Goal: Information Seeking & Learning: Check status

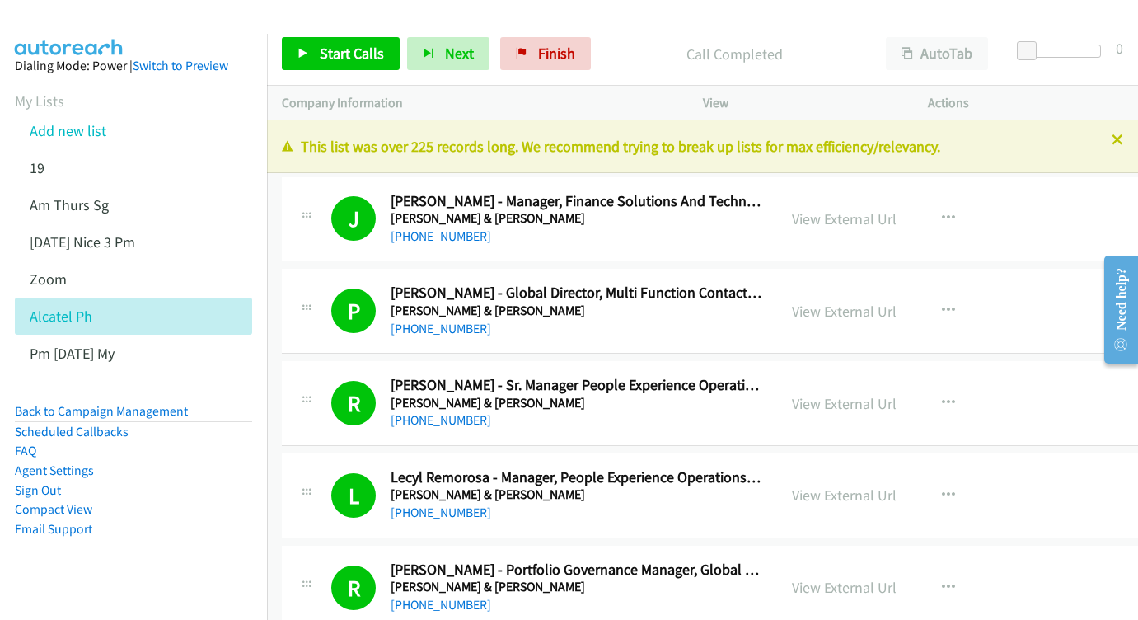
scroll to position [3665, 0]
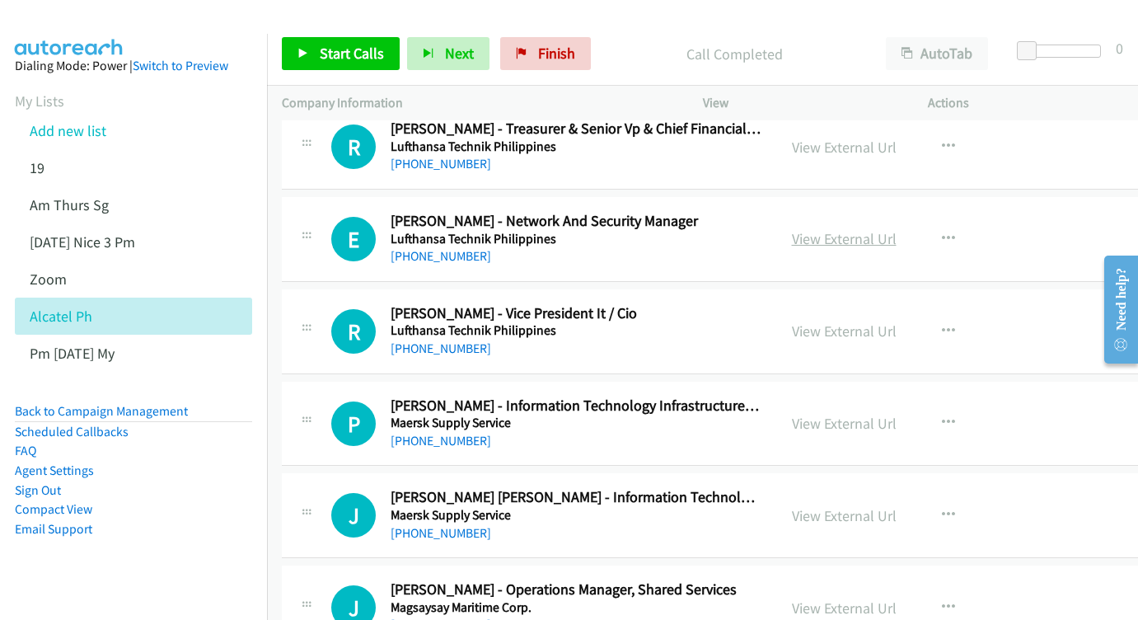
click at [872, 229] on link "View External Url" at bounding box center [844, 238] width 105 height 19
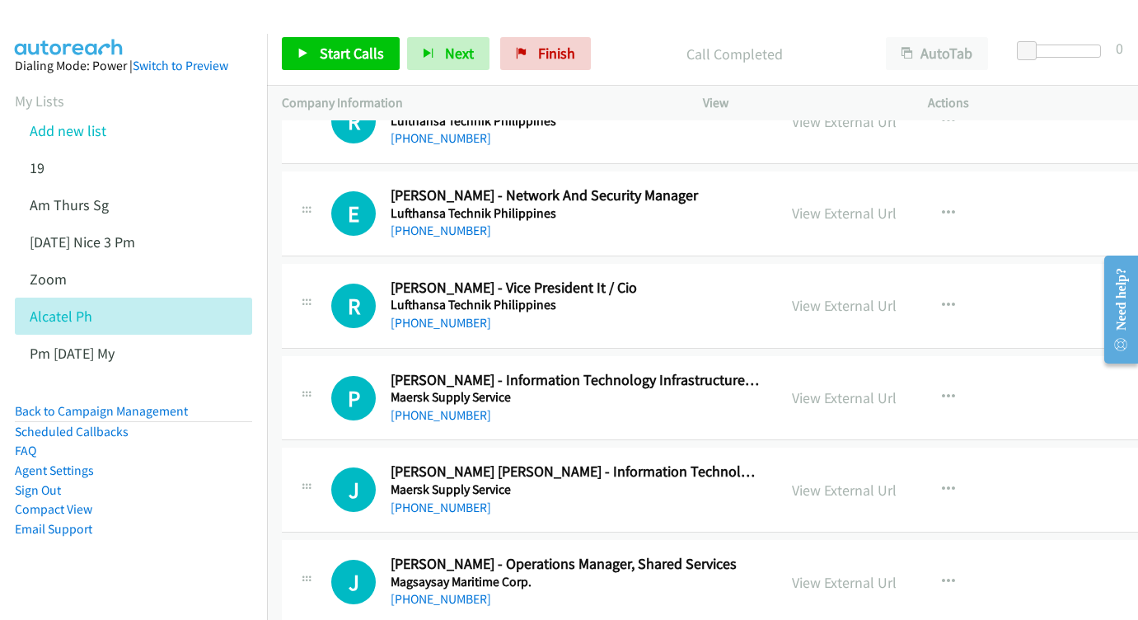
scroll to position [3770, 0]
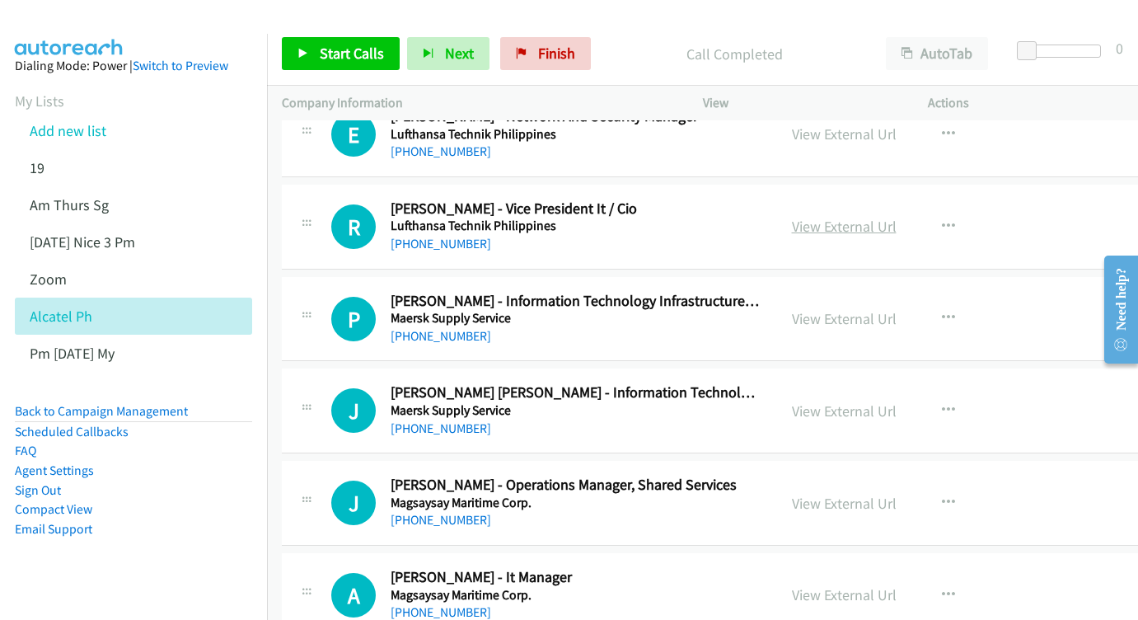
click at [888, 217] on link "View External Url" at bounding box center [844, 226] width 105 height 19
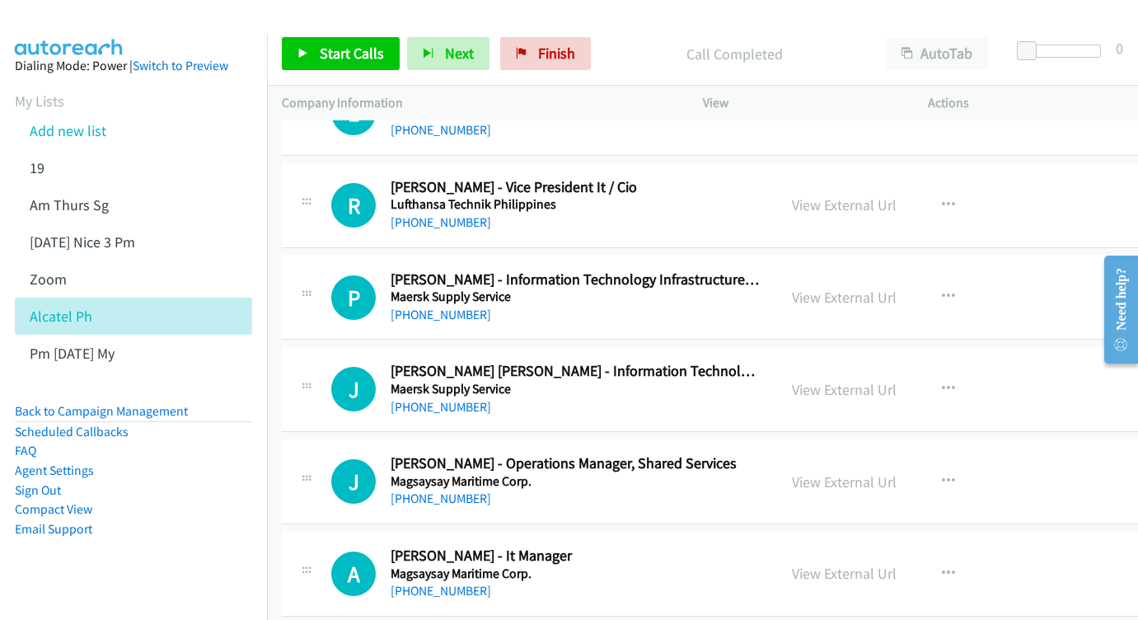
scroll to position [3850, 0]
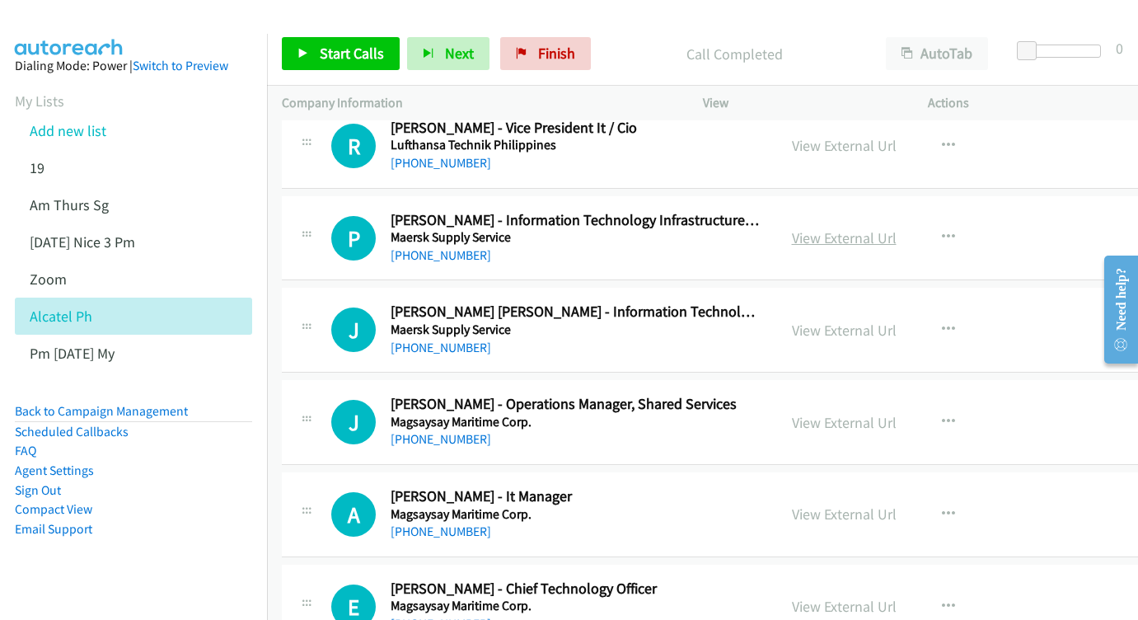
click at [896, 228] on link "View External Url" at bounding box center [844, 237] width 105 height 19
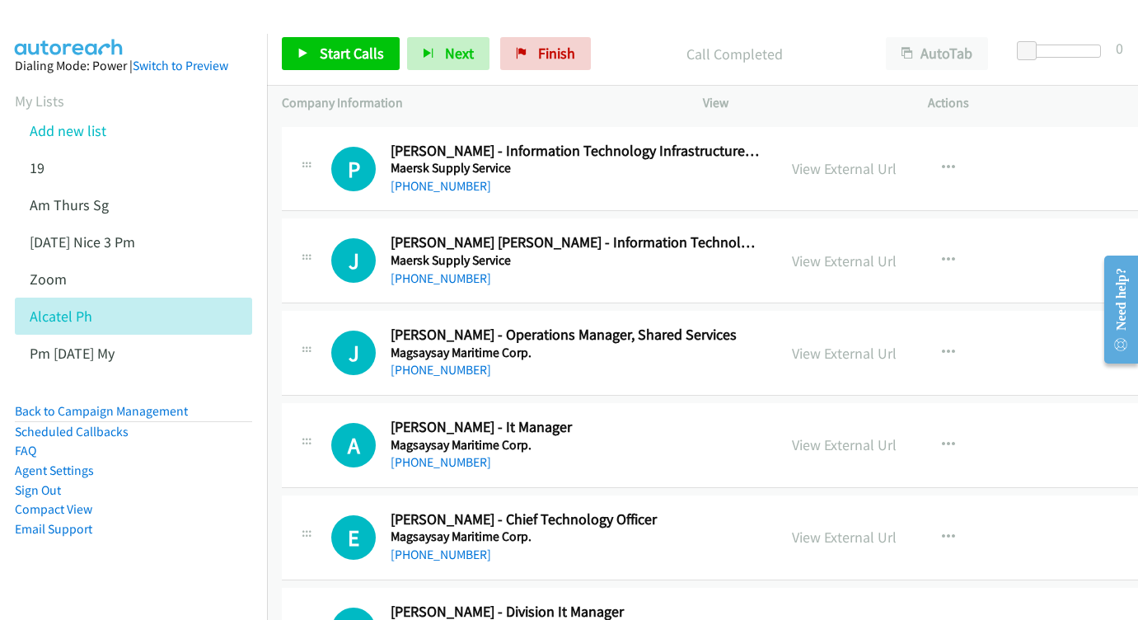
scroll to position [3923, 0]
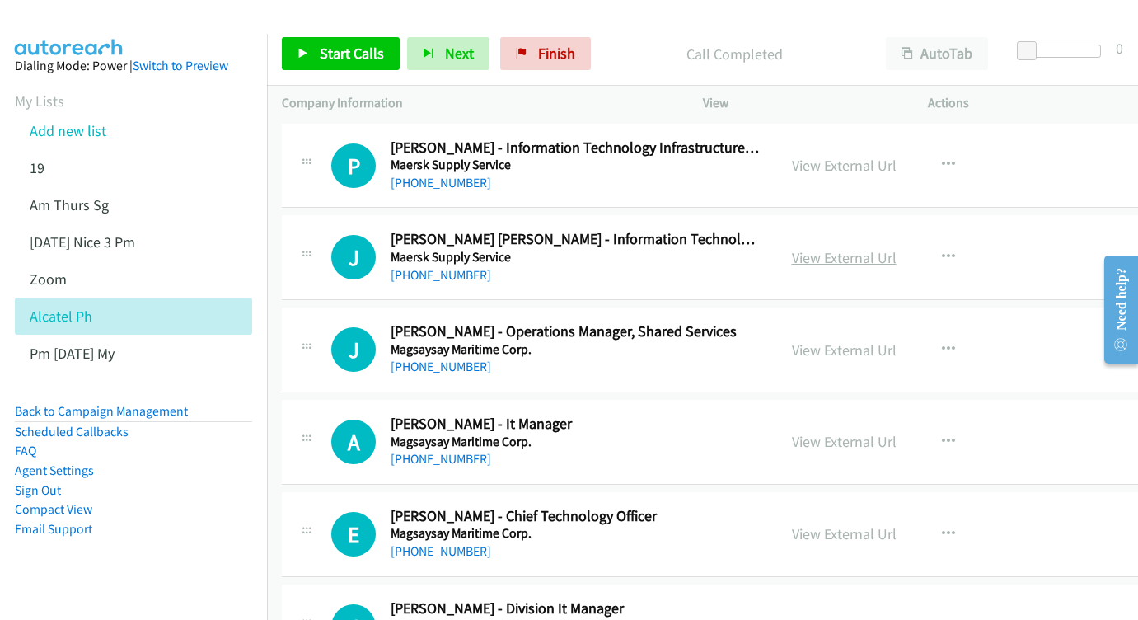
click at [896, 248] on link "View External Url" at bounding box center [844, 257] width 105 height 19
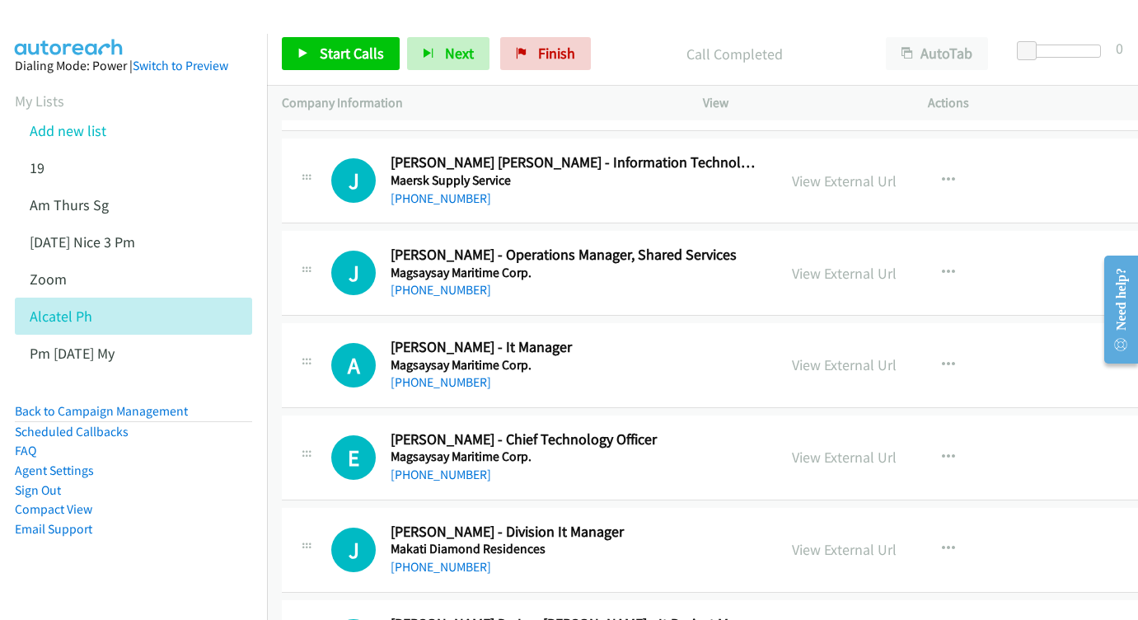
scroll to position [4003, 0]
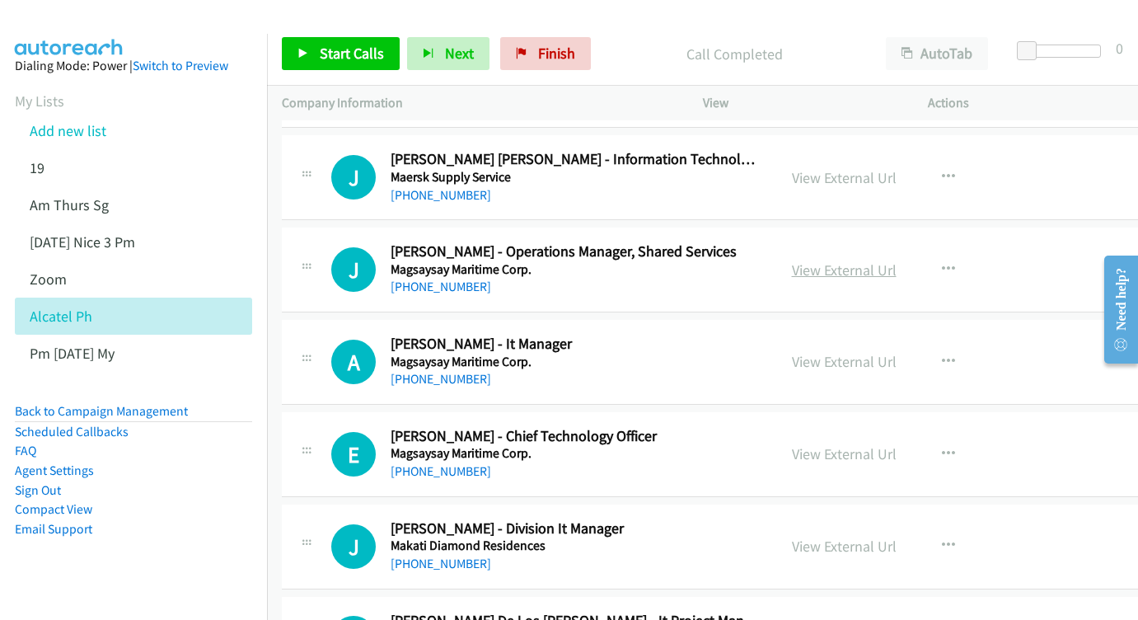
click at [896, 260] on link "View External Url" at bounding box center [844, 269] width 105 height 19
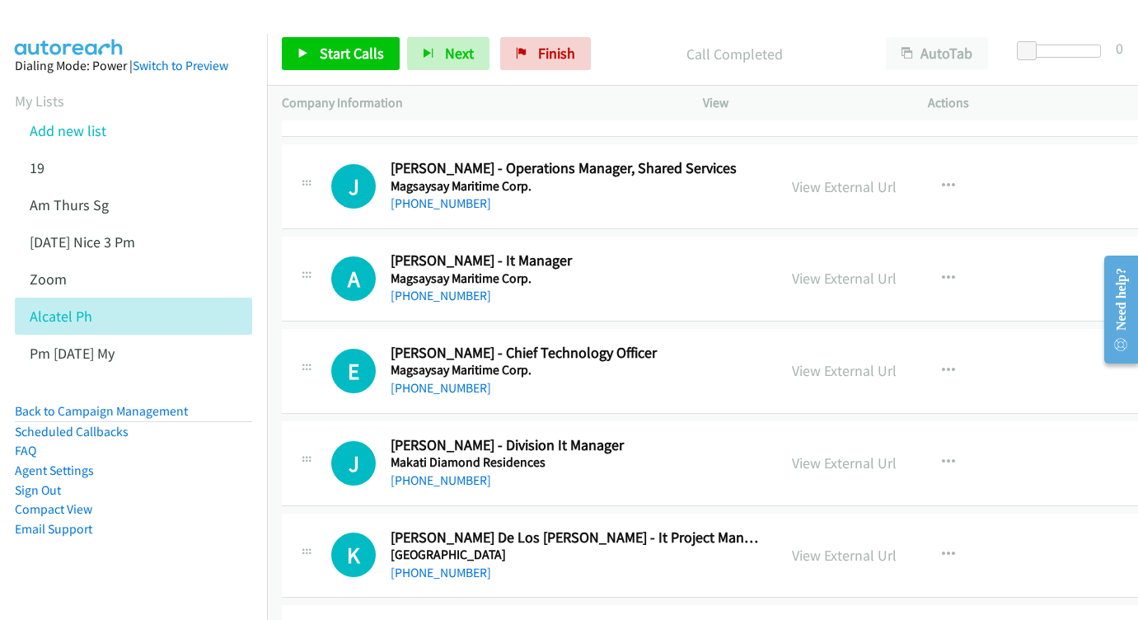
scroll to position [4089, 0]
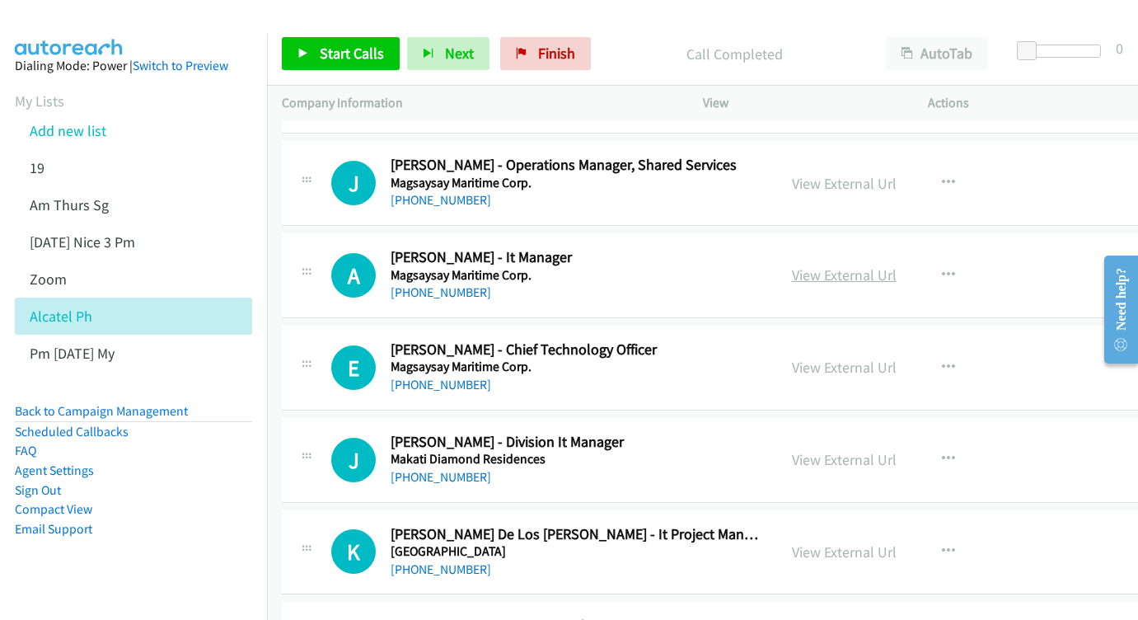
click at [853, 265] on link "View External Url" at bounding box center [844, 274] width 105 height 19
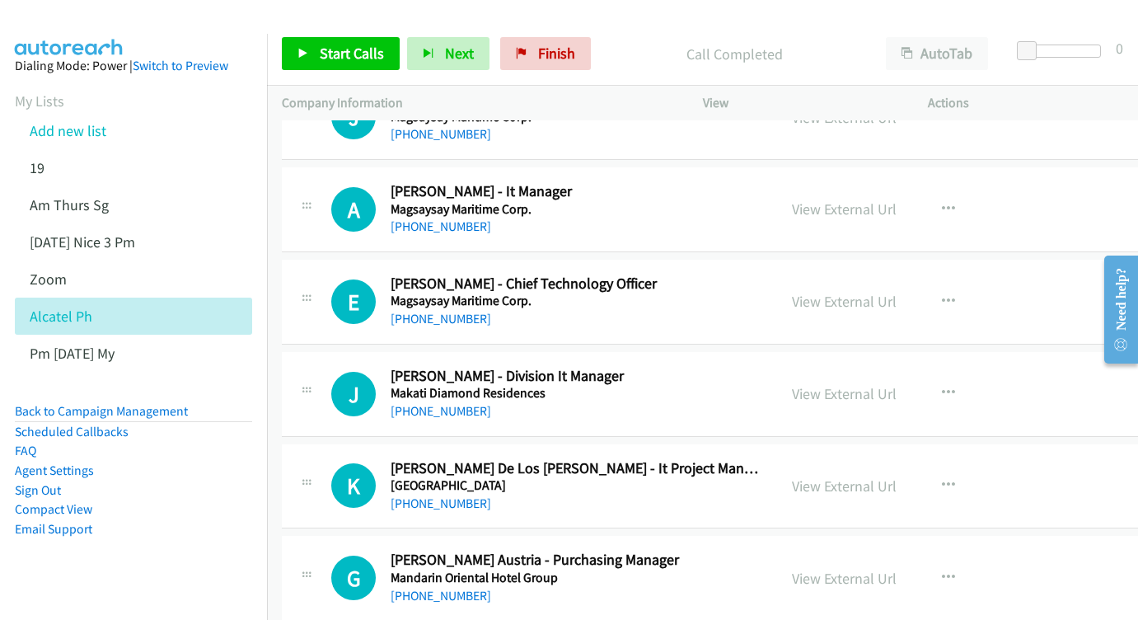
scroll to position [4186, 0]
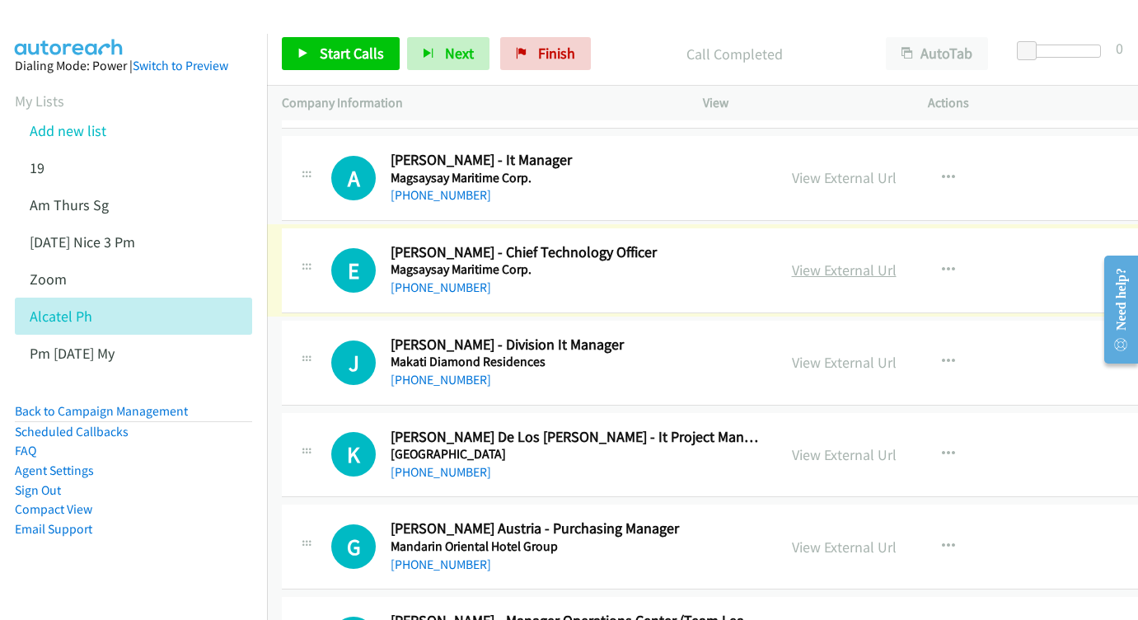
click at [896, 260] on link "View External Url" at bounding box center [844, 269] width 105 height 19
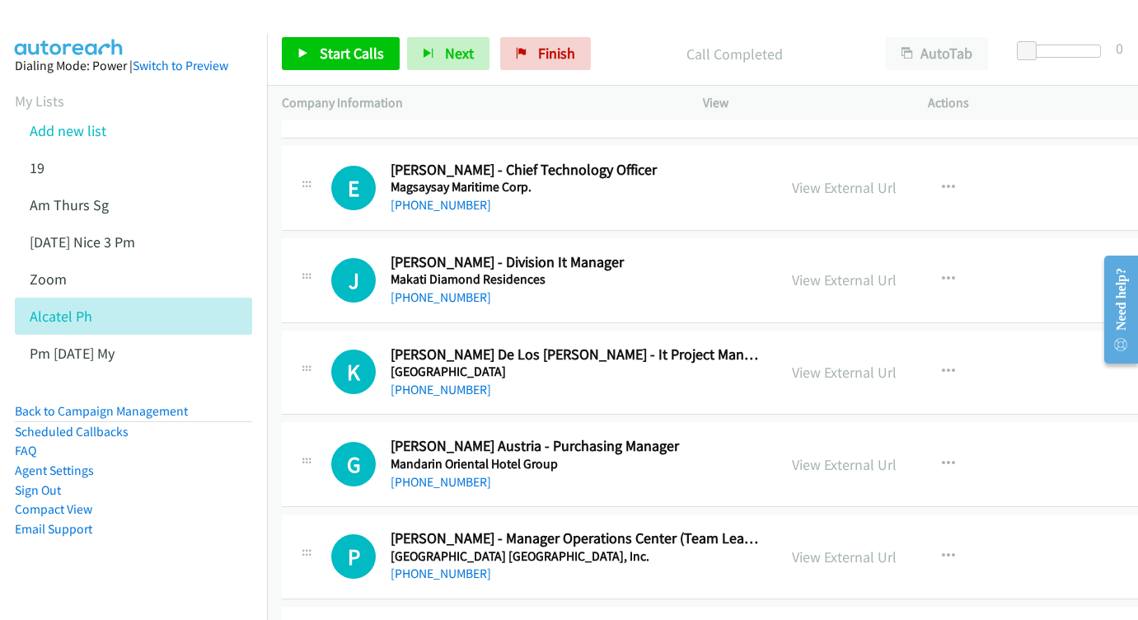
scroll to position [4288, 0]
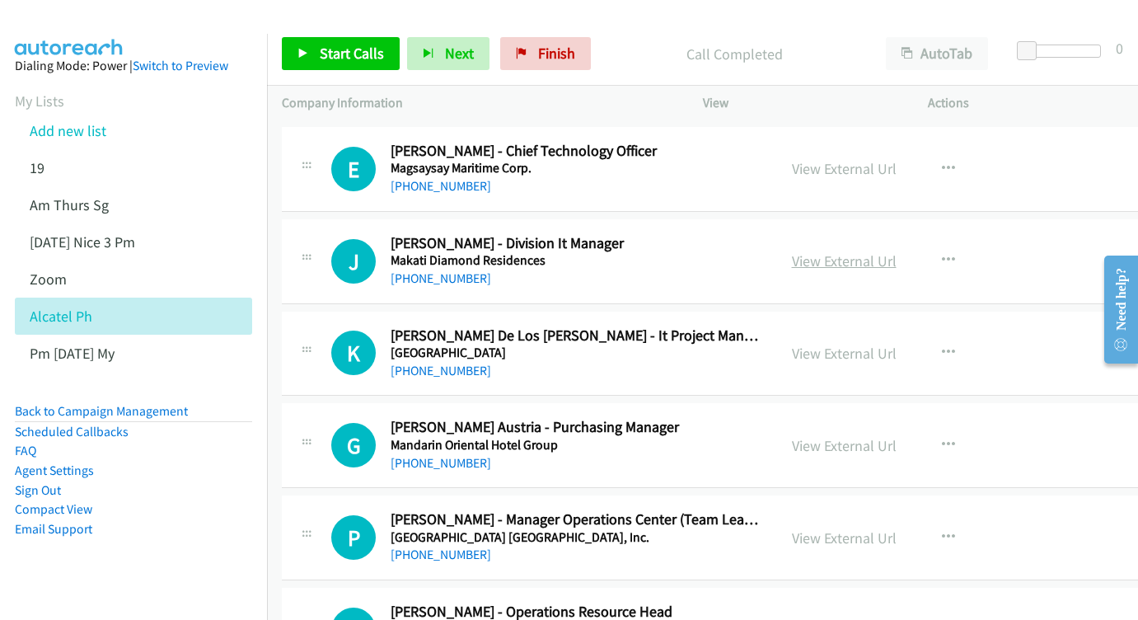
click at [863, 251] on link "View External Url" at bounding box center [844, 260] width 105 height 19
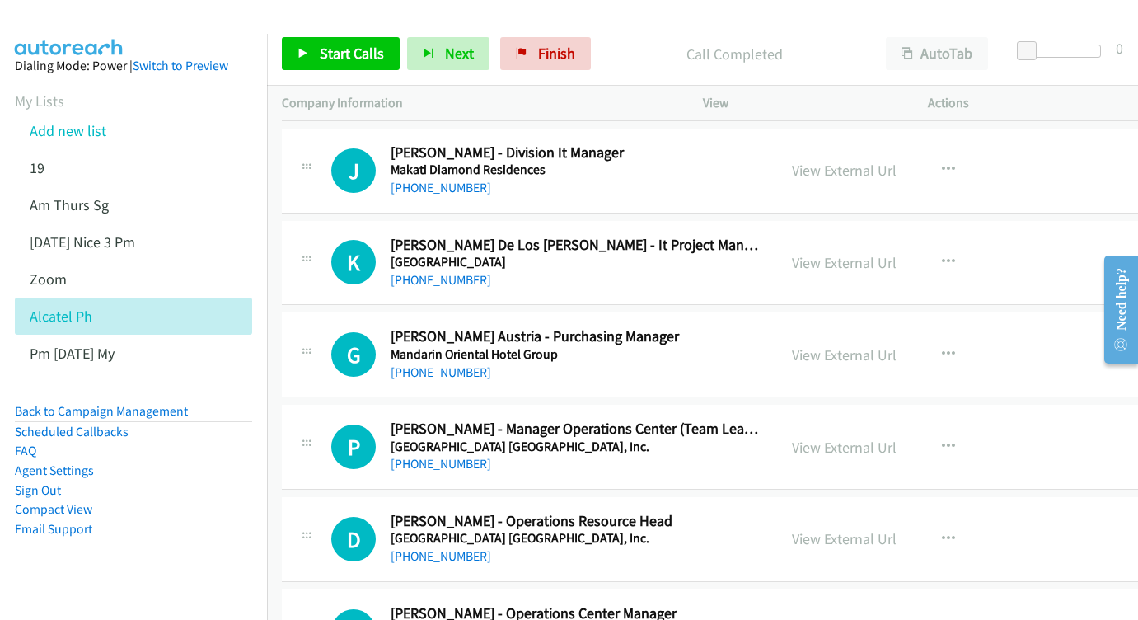
scroll to position [4382, 0]
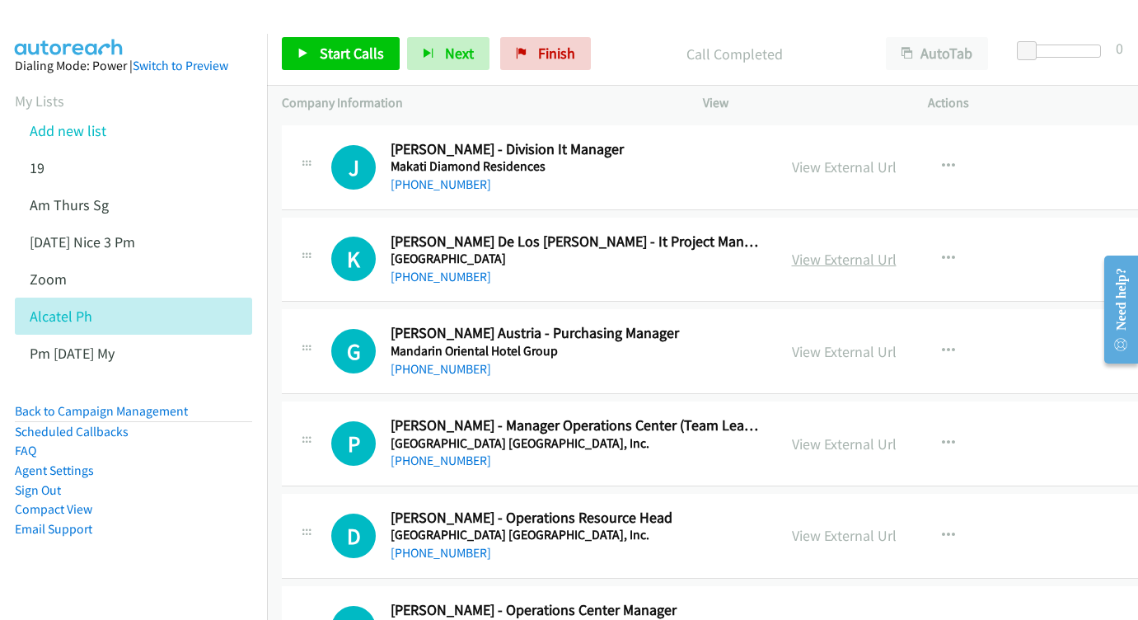
click at [871, 250] on link "View External Url" at bounding box center [844, 259] width 105 height 19
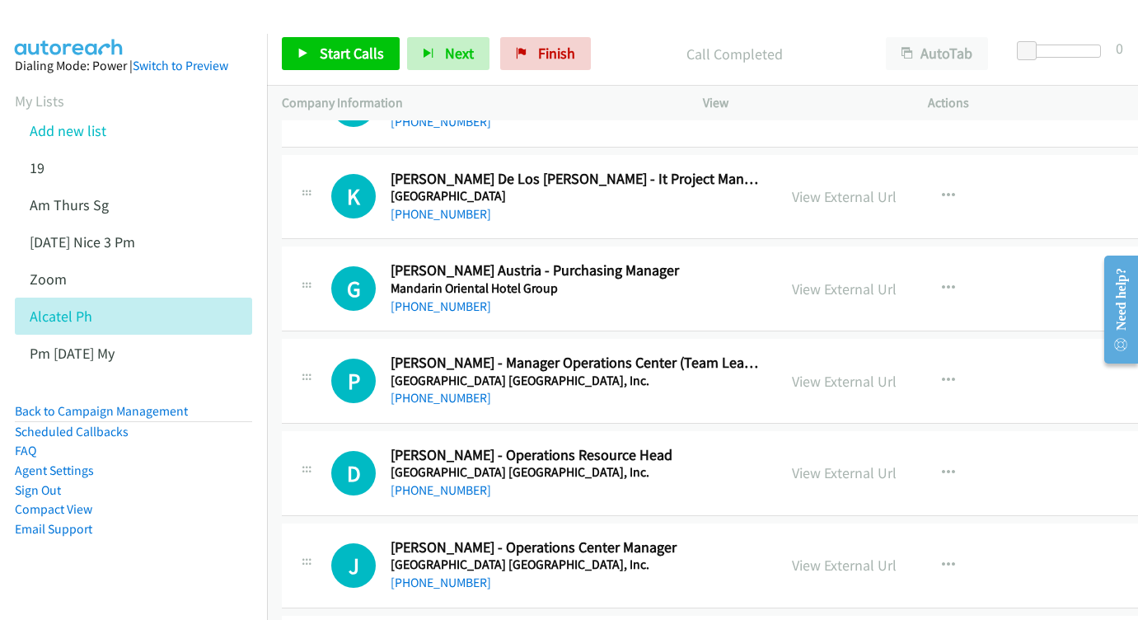
scroll to position [4448, 0]
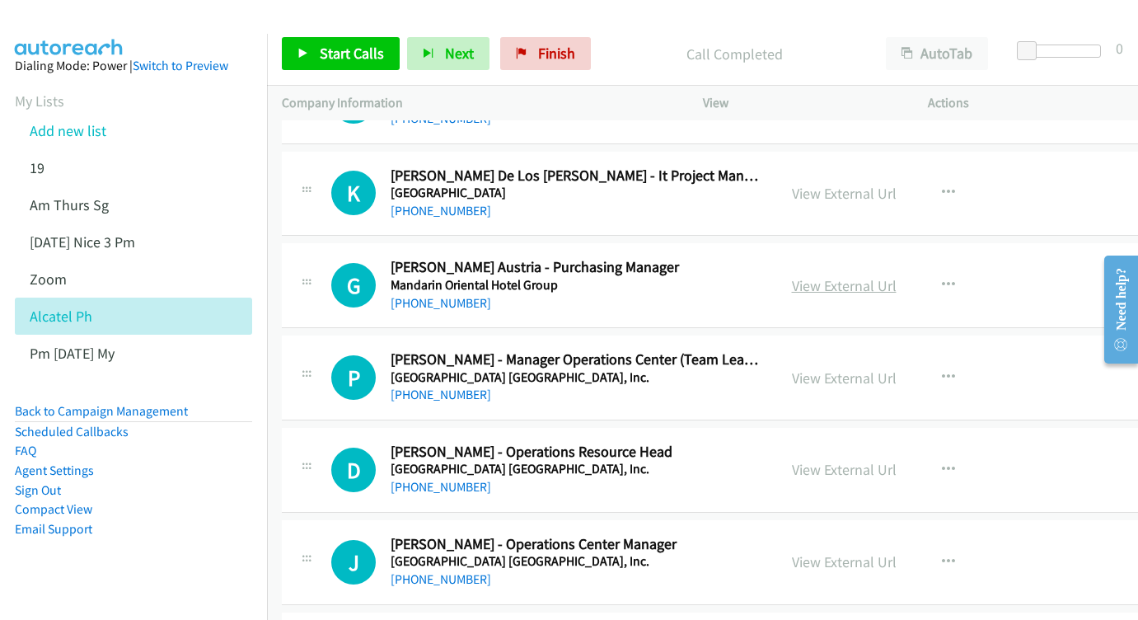
click at [891, 276] on link "View External Url" at bounding box center [844, 285] width 105 height 19
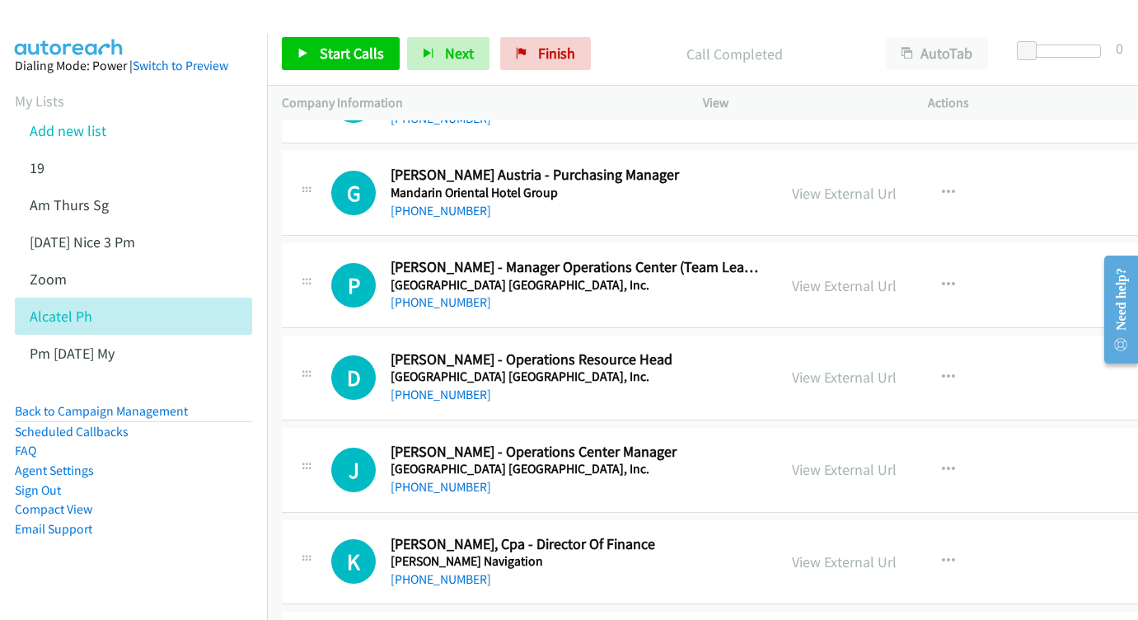
scroll to position [4543, 0]
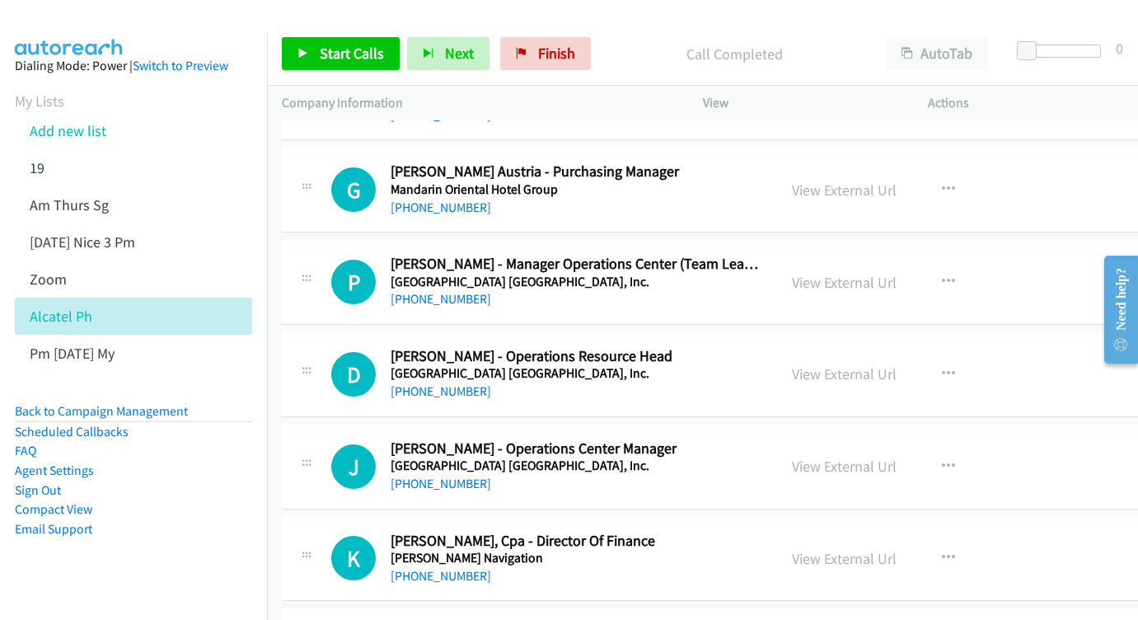
click at [896, 271] on div "View External Url" at bounding box center [844, 282] width 105 height 22
click at [896, 273] on link "View External Url" at bounding box center [844, 282] width 105 height 19
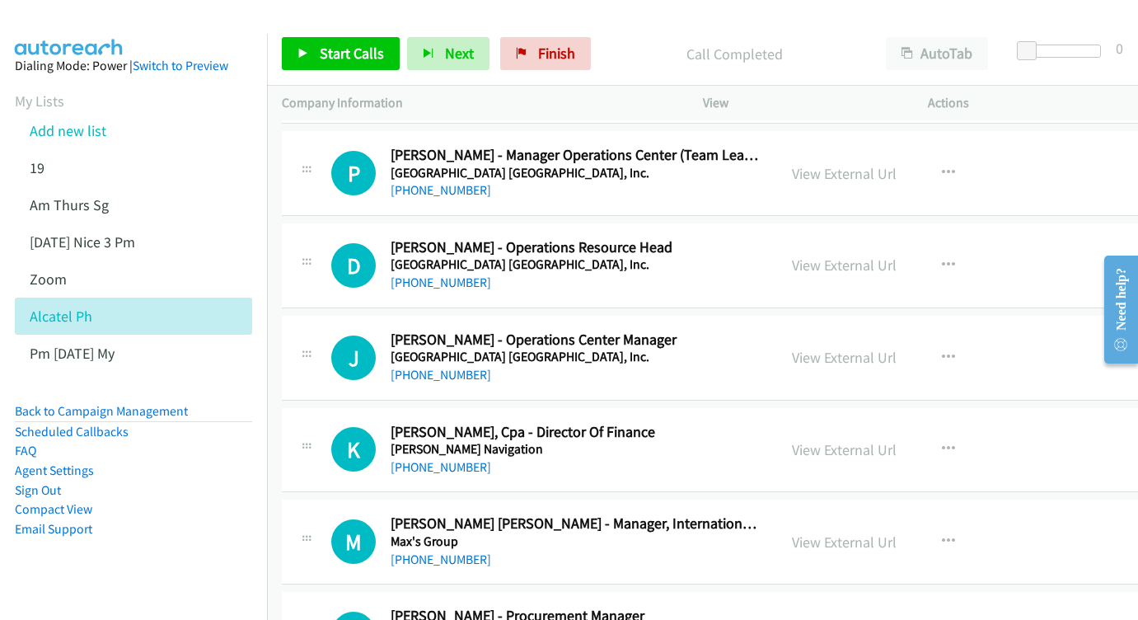
scroll to position [4628, 0]
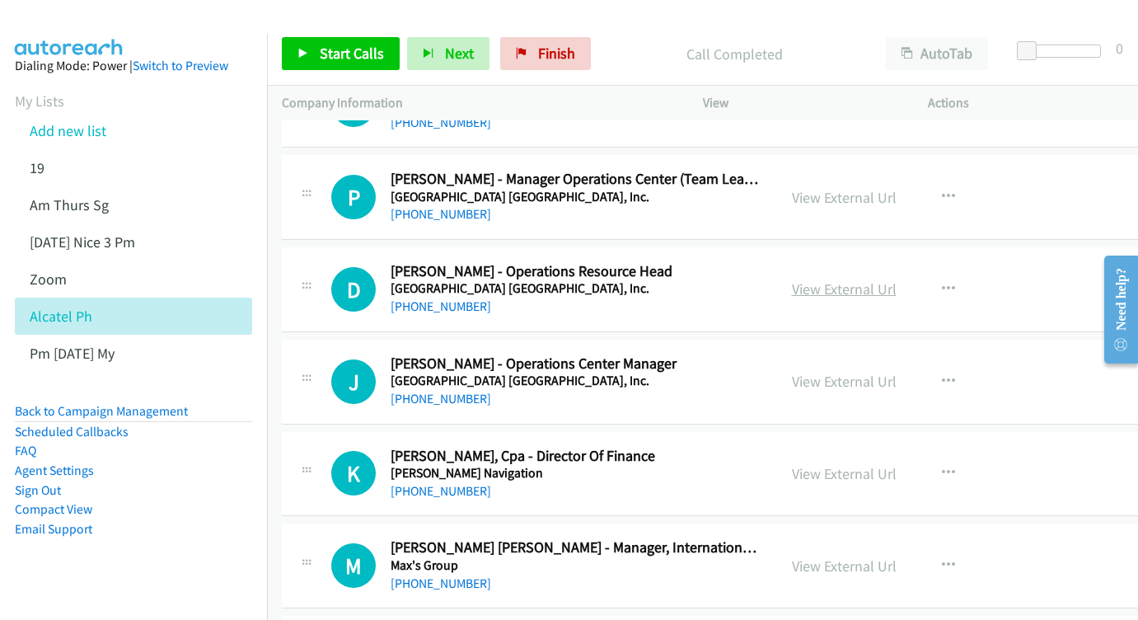
click at [881, 279] on link "View External Url" at bounding box center [844, 288] width 105 height 19
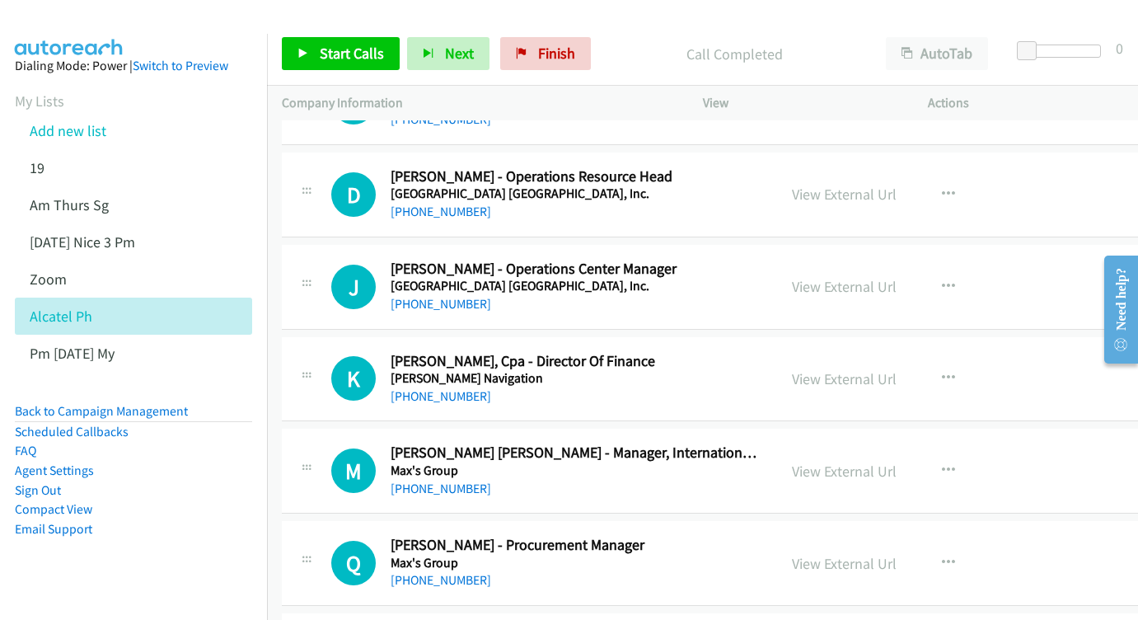
scroll to position [4726, 0]
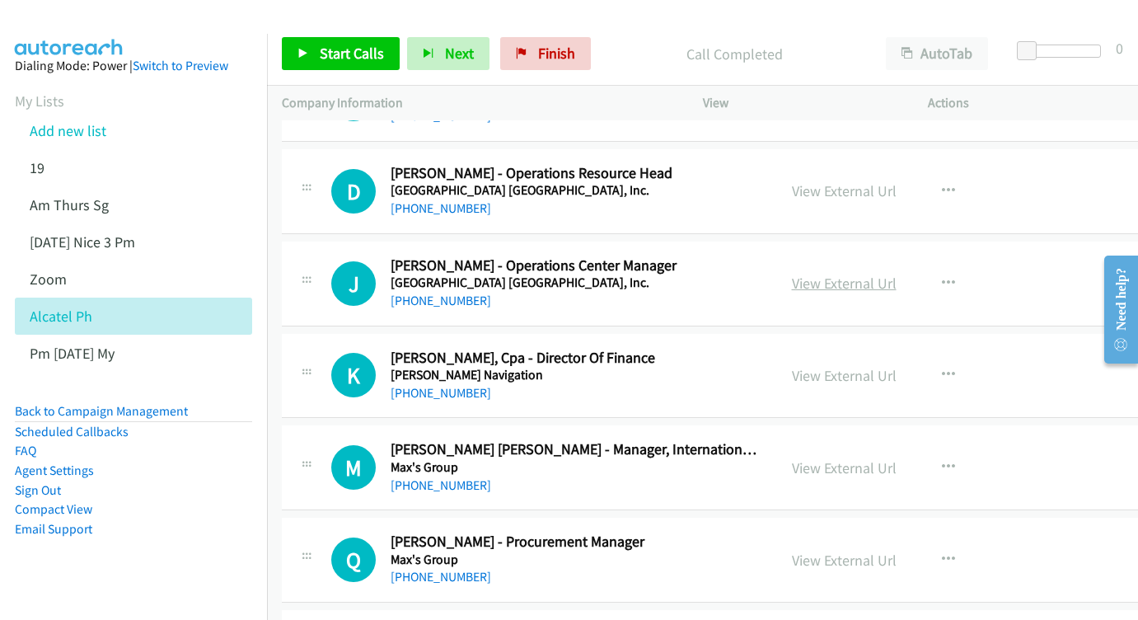
click at [882, 274] on link "View External Url" at bounding box center [844, 283] width 105 height 19
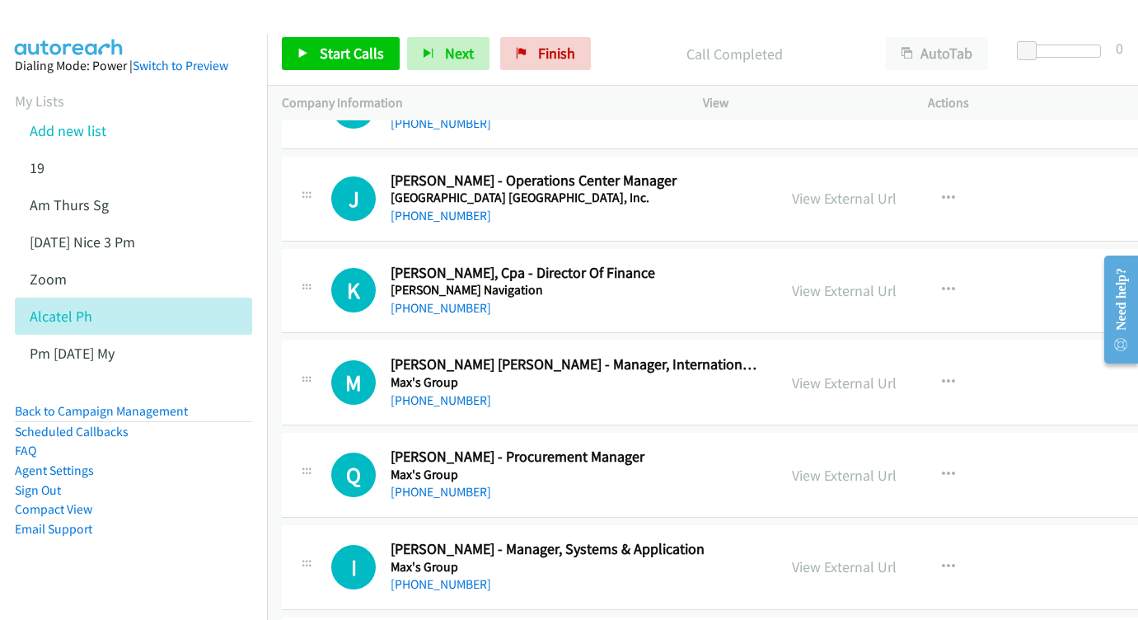
scroll to position [4814, 0]
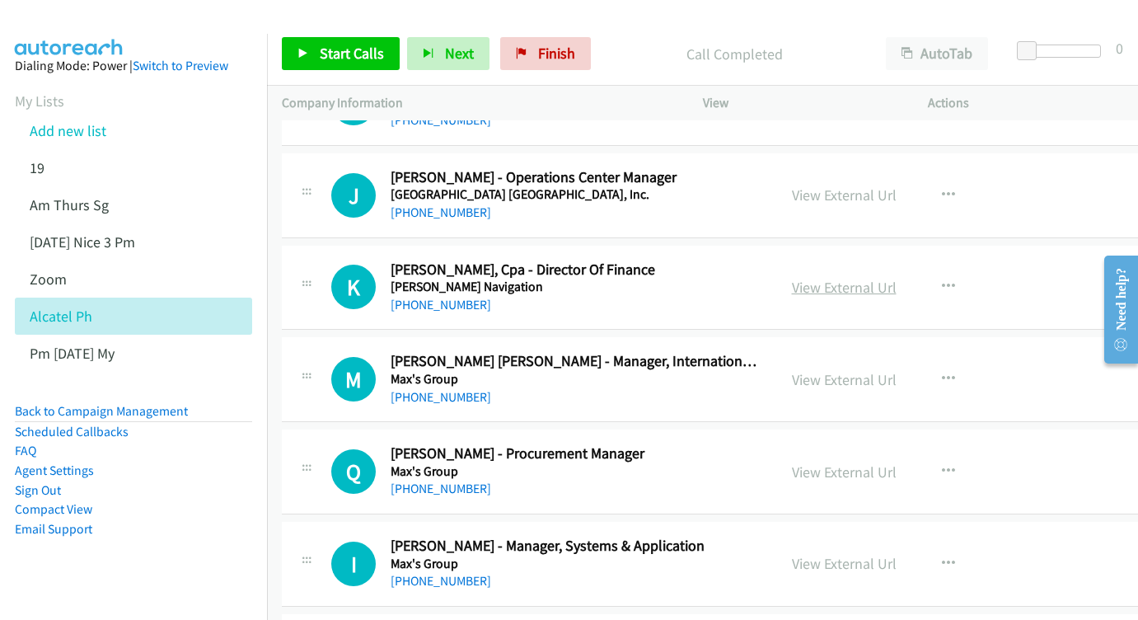
click at [896, 278] on link "View External Url" at bounding box center [844, 287] width 105 height 19
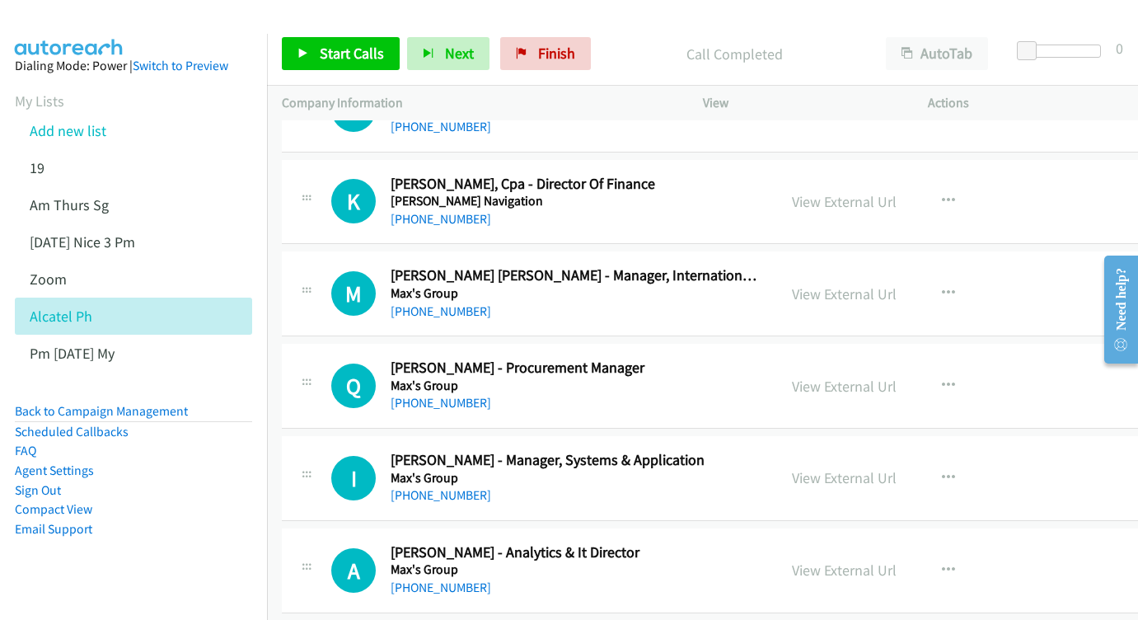
scroll to position [4923, 0]
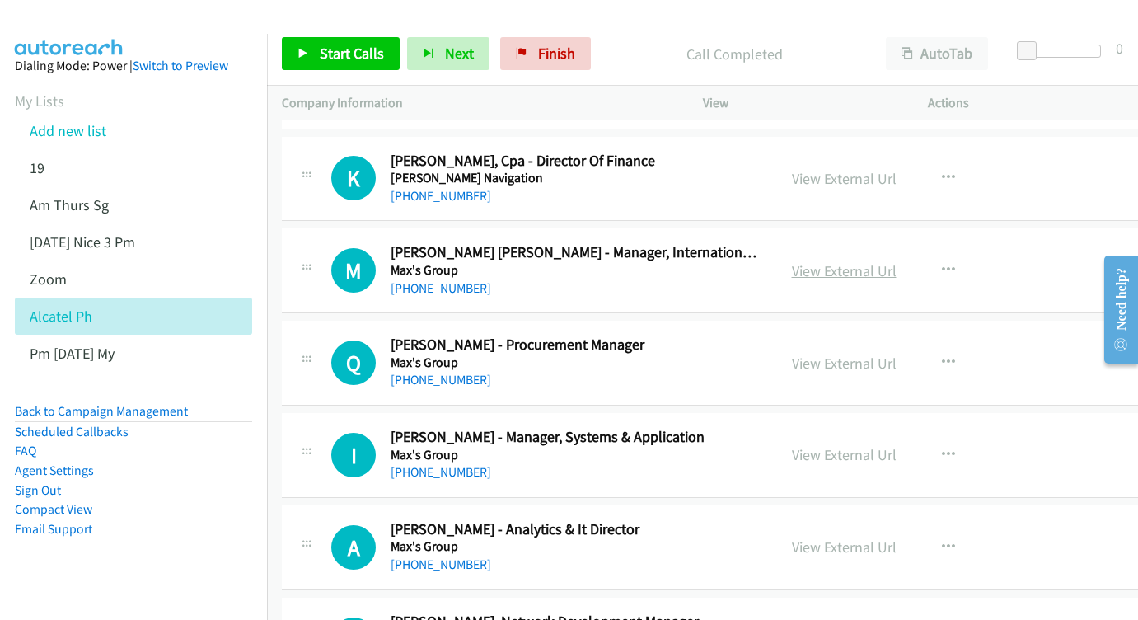
click at [896, 261] on link "View External Url" at bounding box center [844, 270] width 105 height 19
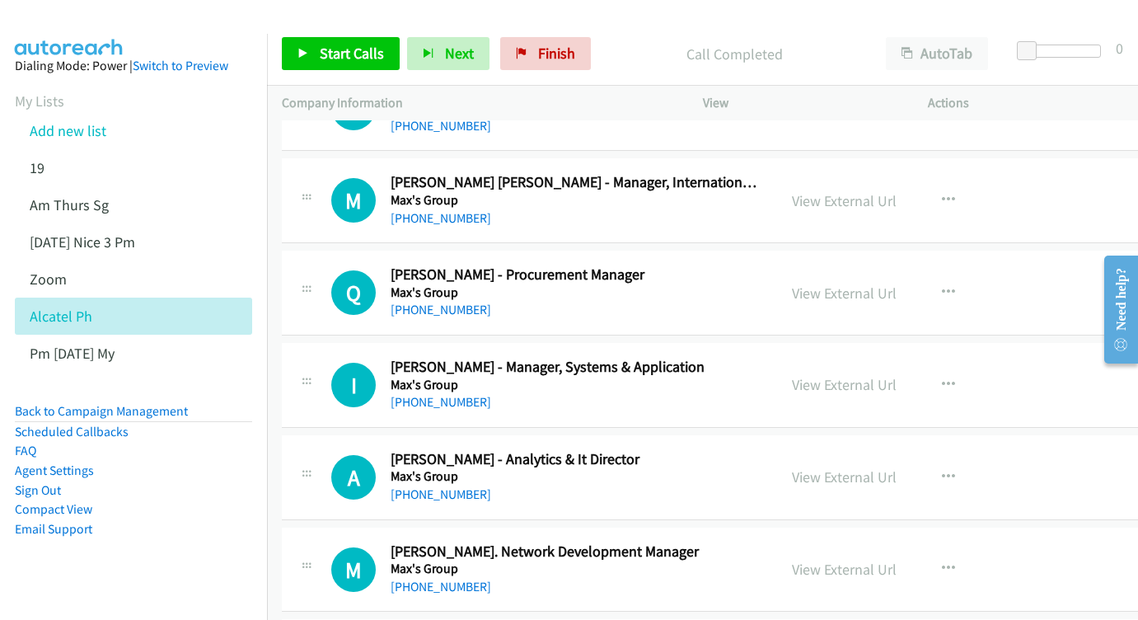
scroll to position [4996, 0]
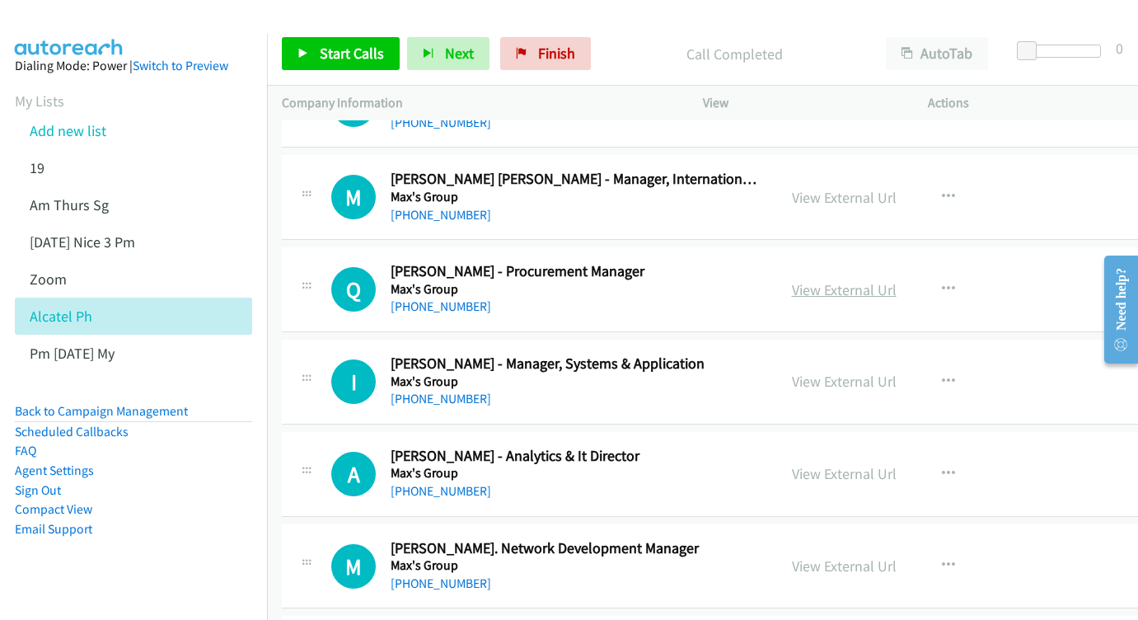
click at [894, 280] on link "View External Url" at bounding box center [844, 289] width 105 height 19
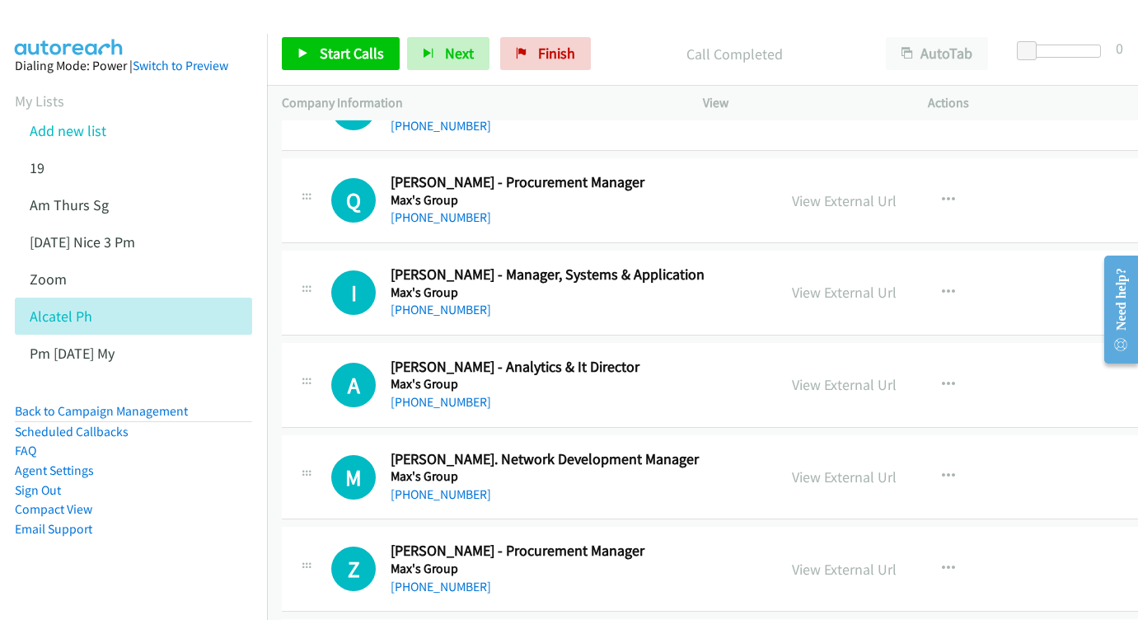
scroll to position [5089, 0]
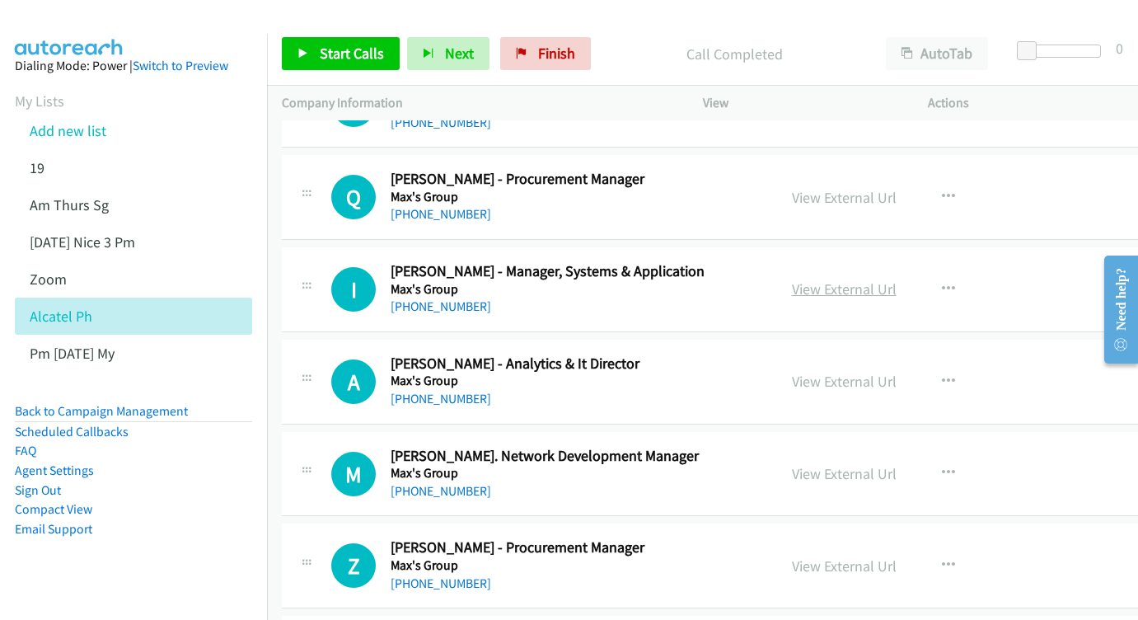
click at [869, 279] on link "View External Url" at bounding box center [844, 288] width 105 height 19
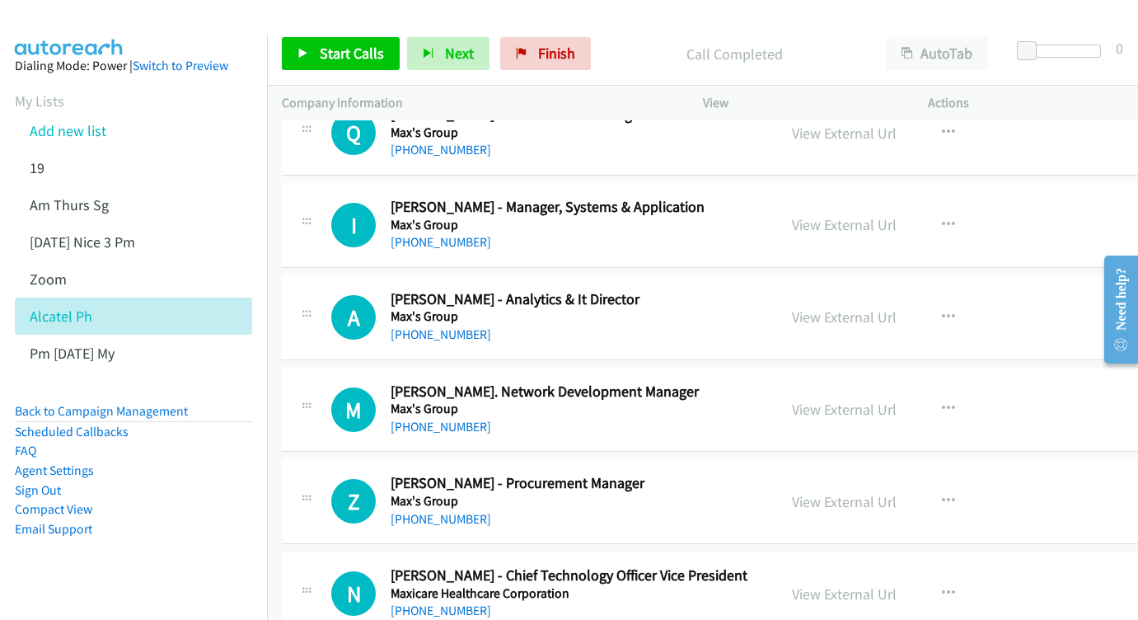
scroll to position [5175, 0]
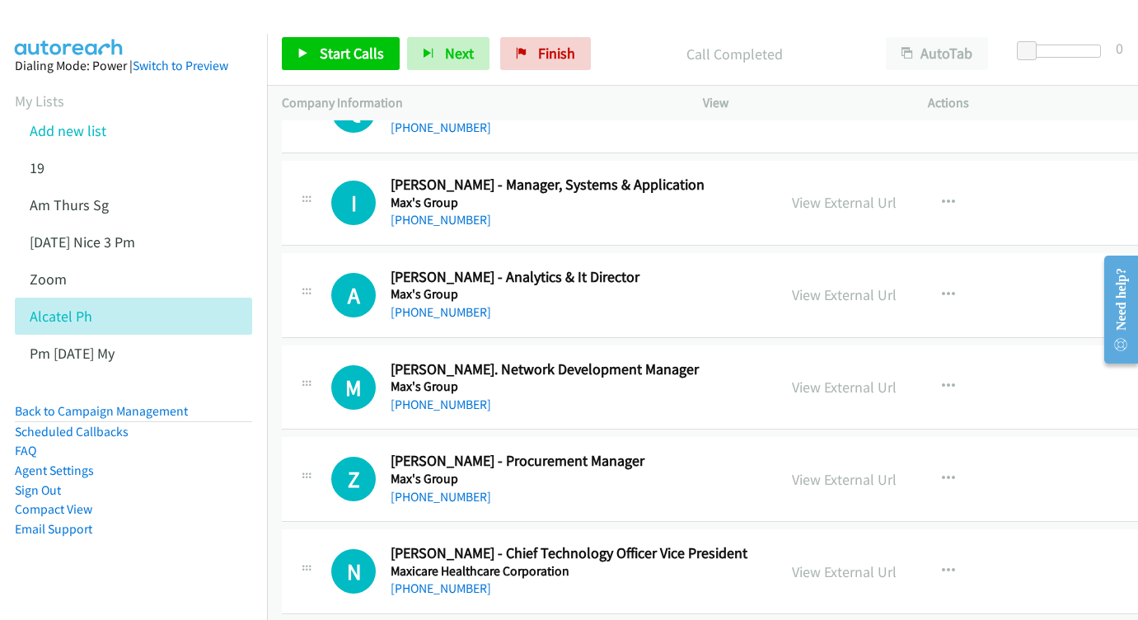
click at [875, 268] on div "View External Url View External Url Schedule/Manage Callback Start Calls Here R…" at bounding box center [908, 295] width 262 height 54
click at [873, 285] on link "View External Url" at bounding box center [844, 294] width 105 height 19
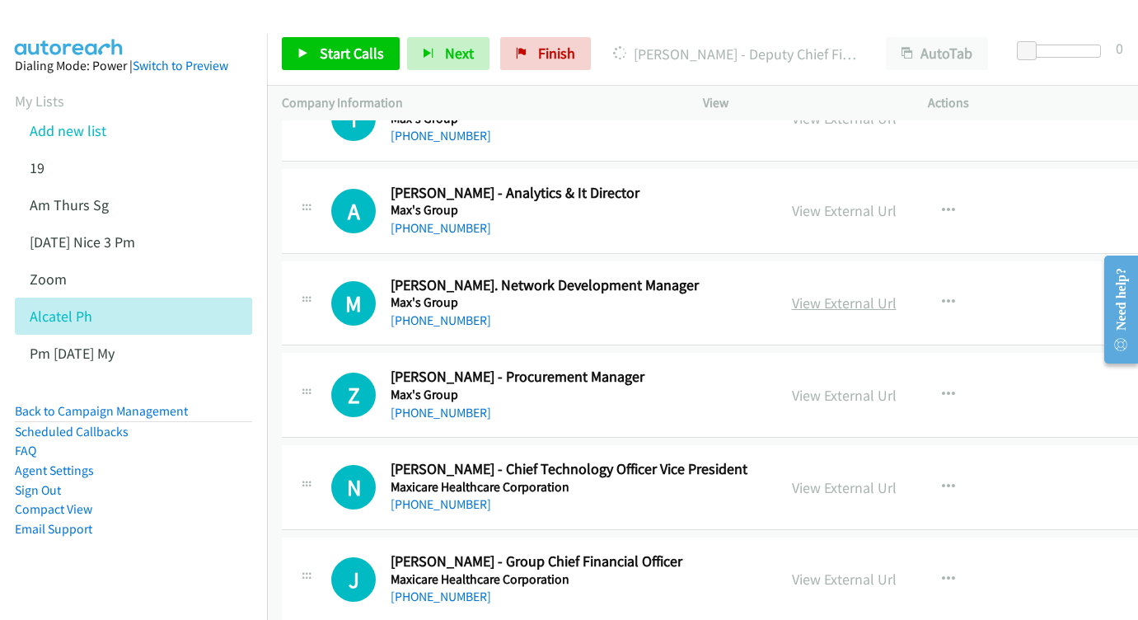
scroll to position [5263, 0]
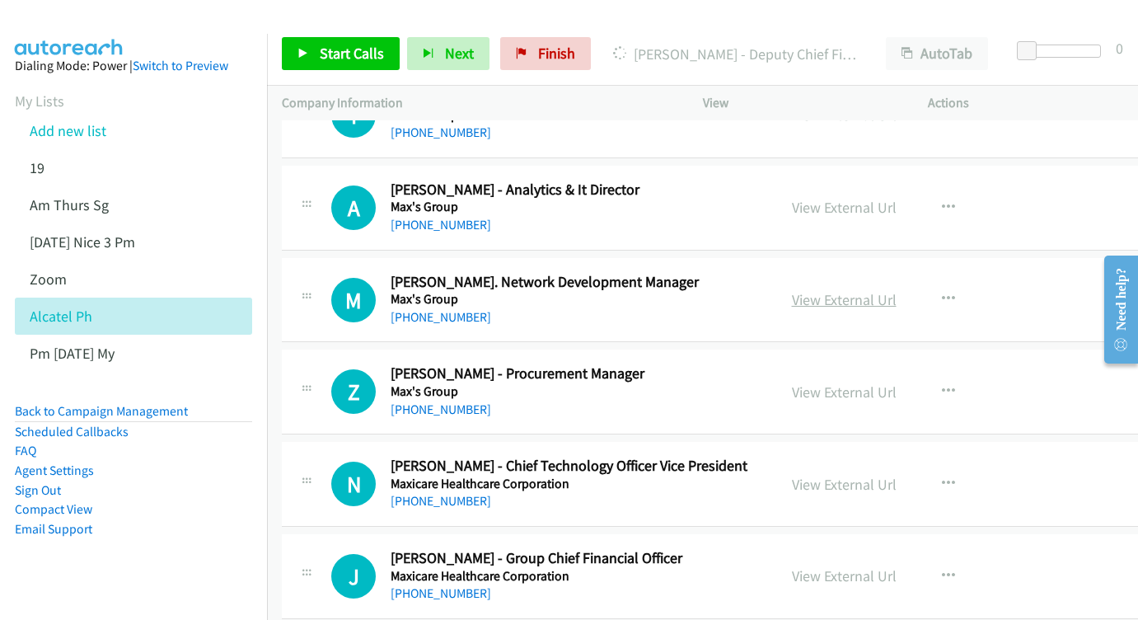
click at [896, 290] on link "View External Url" at bounding box center [844, 299] width 105 height 19
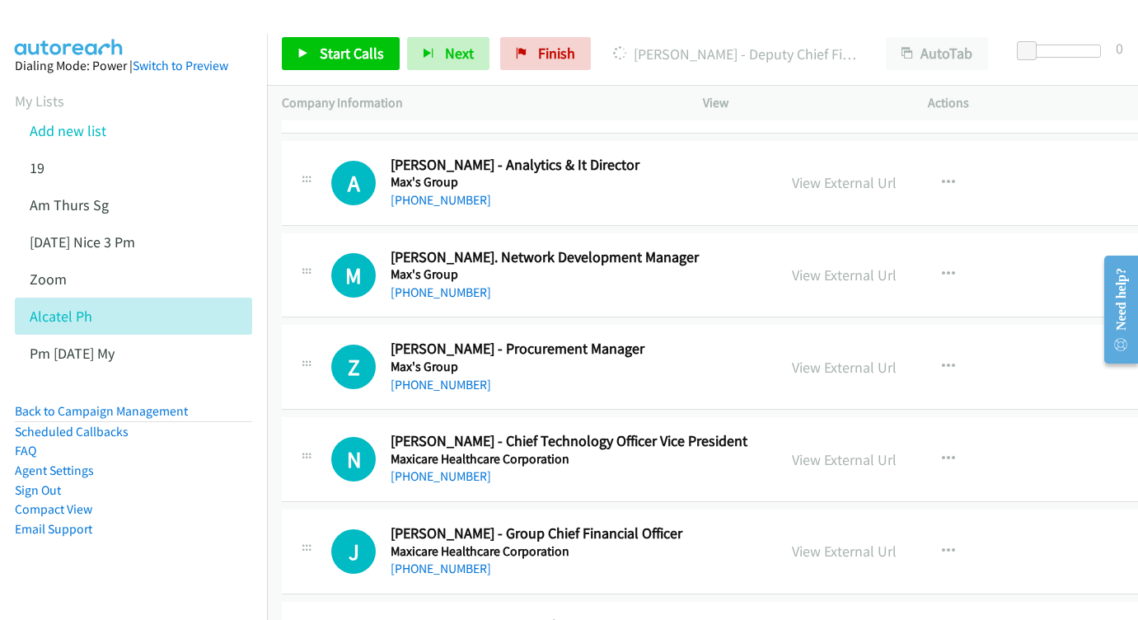
scroll to position [5361, 0]
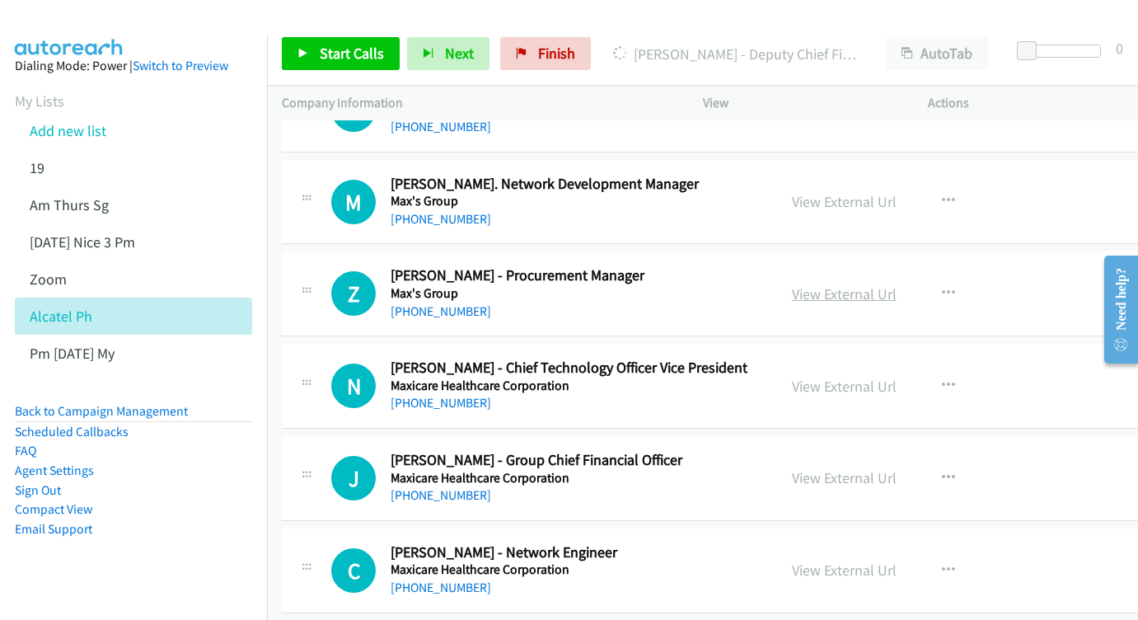
click at [877, 284] on link "View External Url" at bounding box center [844, 293] width 105 height 19
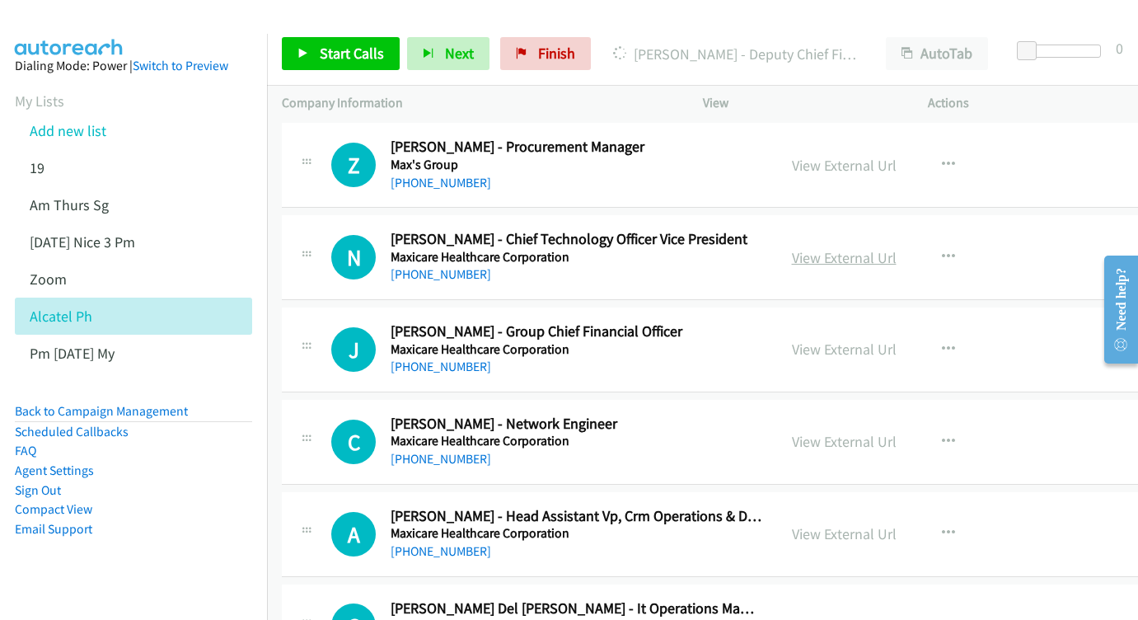
click at [856, 248] on link "View External Url" at bounding box center [844, 257] width 105 height 19
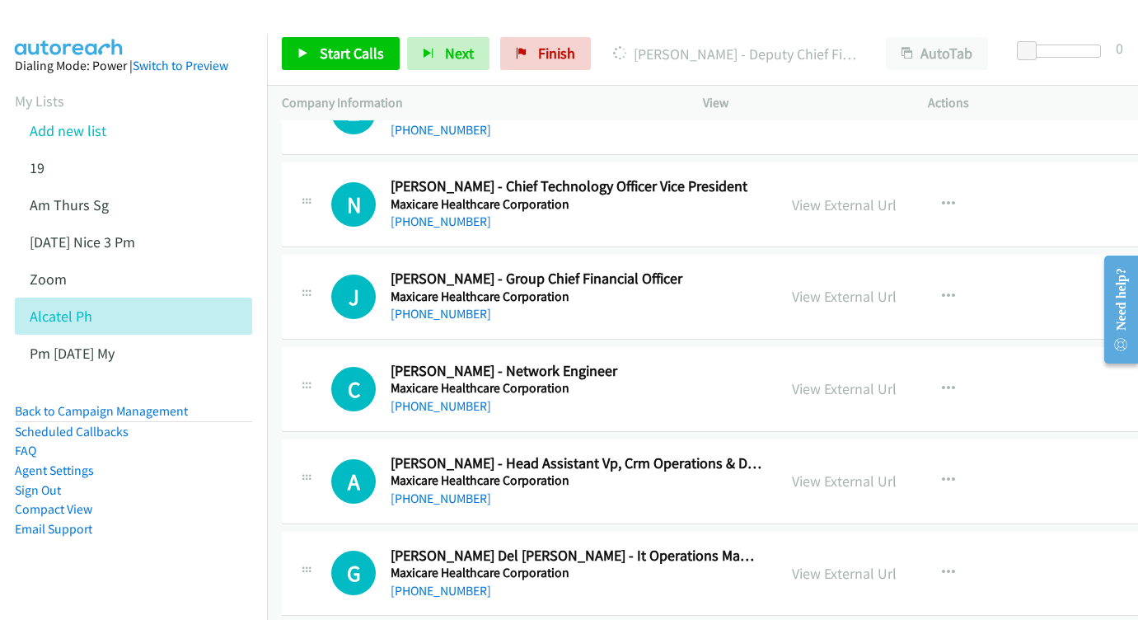
scroll to position [5545, 0]
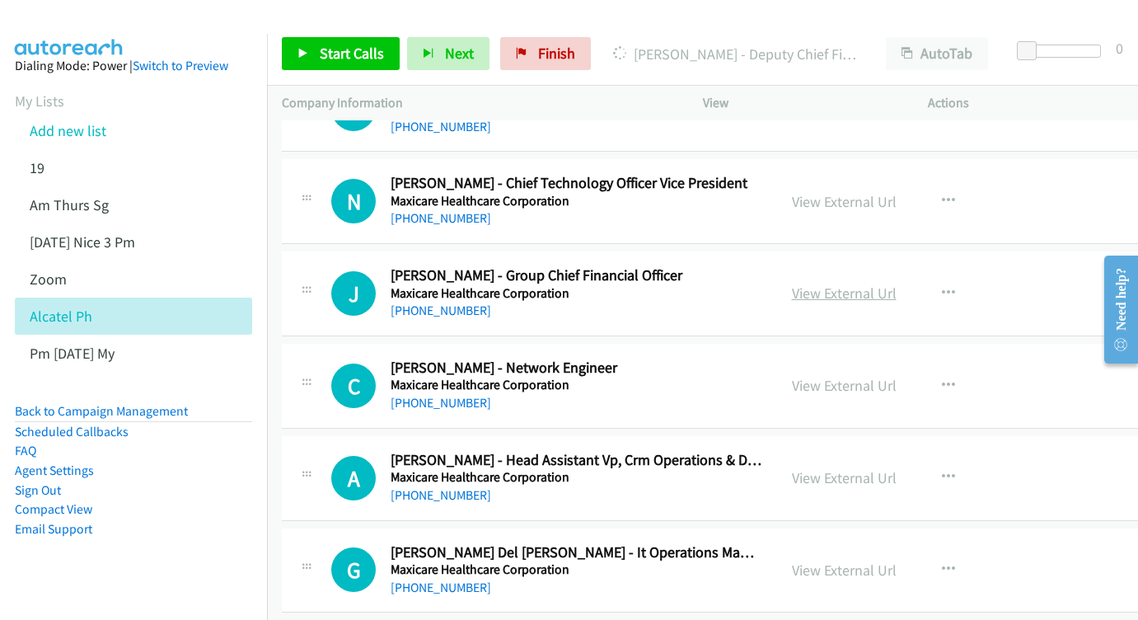
click at [869, 283] on link "View External Url" at bounding box center [844, 292] width 105 height 19
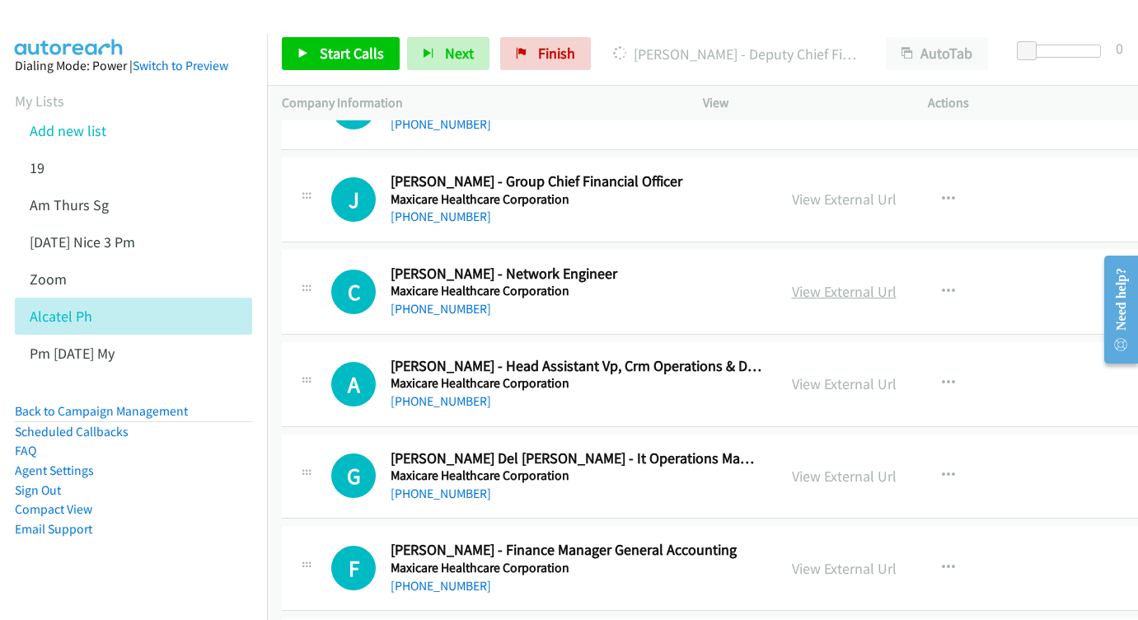
click at [871, 282] on link "View External Url" at bounding box center [844, 291] width 105 height 19
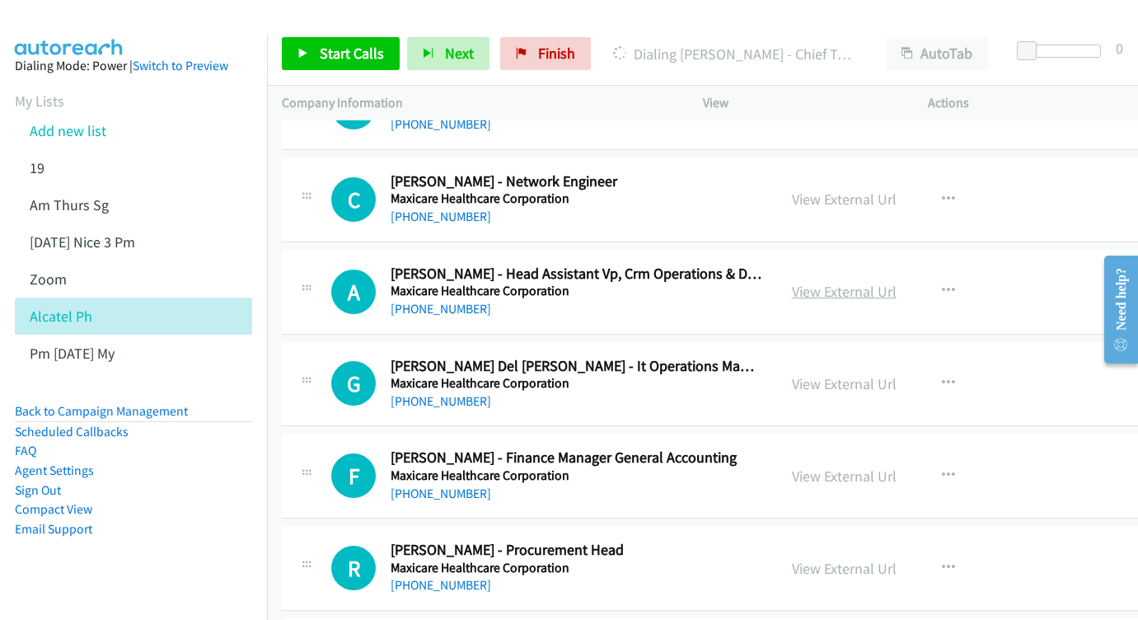
scroll to position [5750, 0]
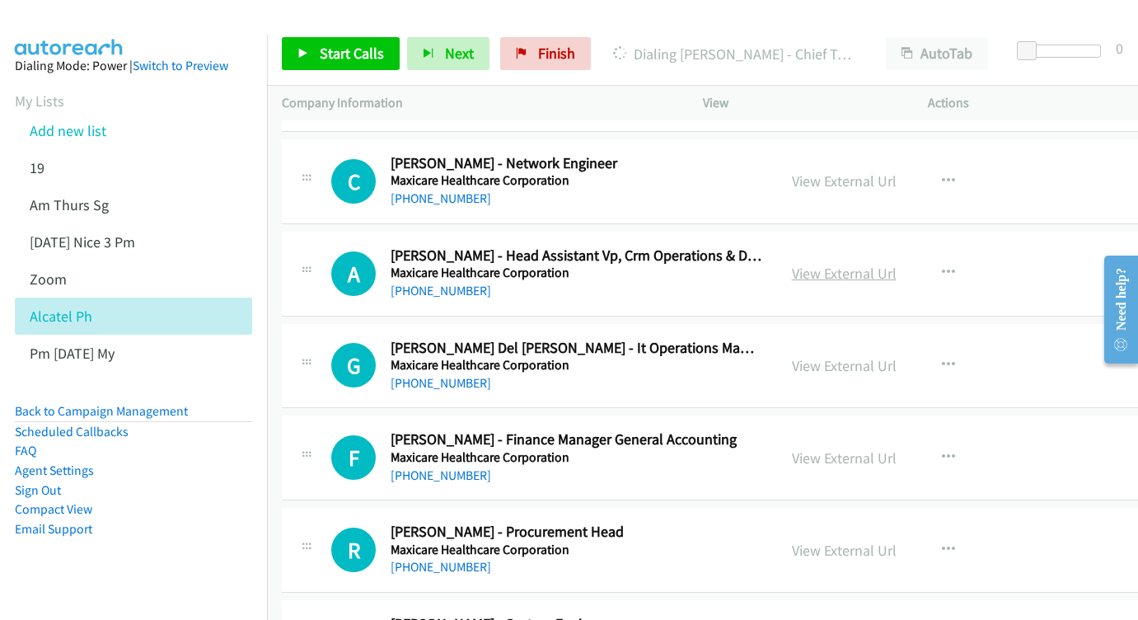
click at [896, 264] on link "View External Url" at bounding box center [844, 273] width 105 height 19
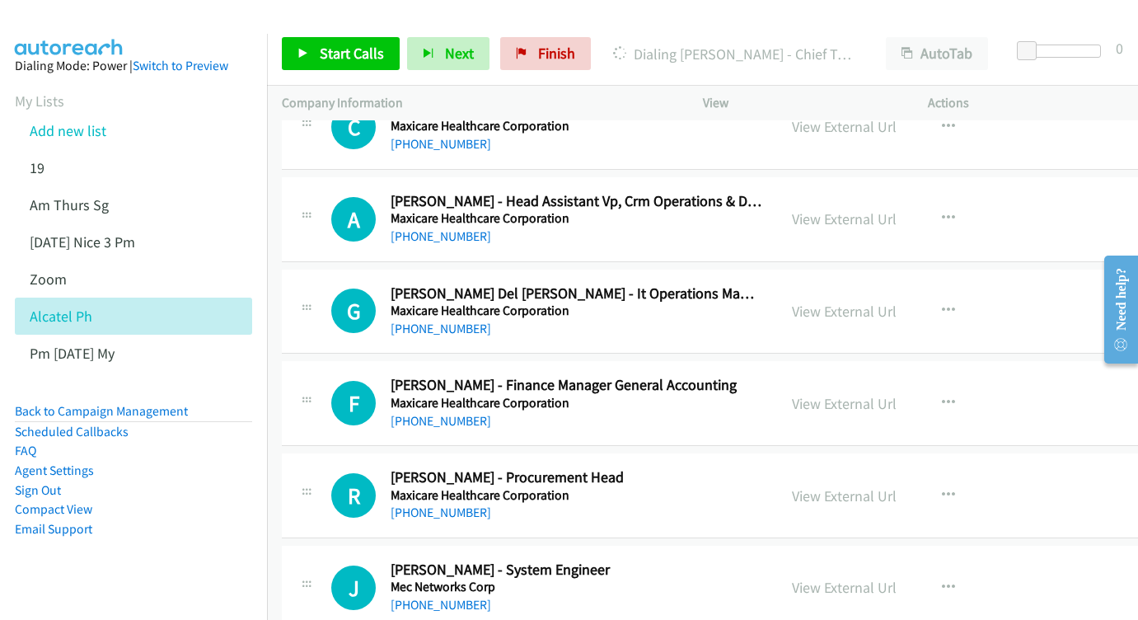
scroll to position [5829, 1]
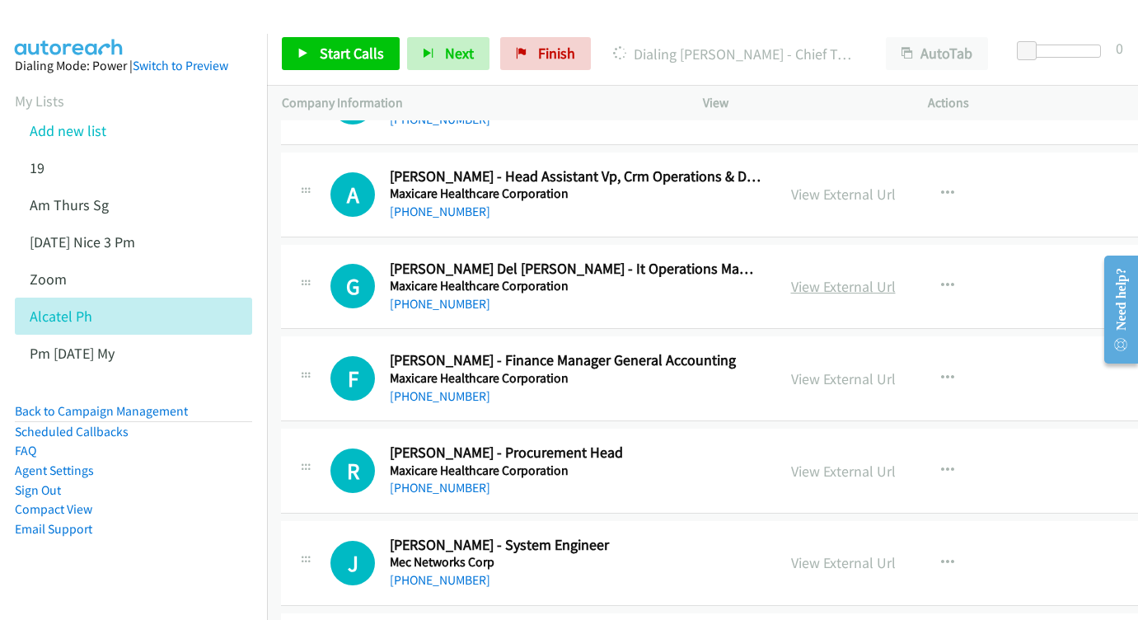
click at [866, 277] on link "View External Url" at bounding box center [843, 286] width 105 height 19
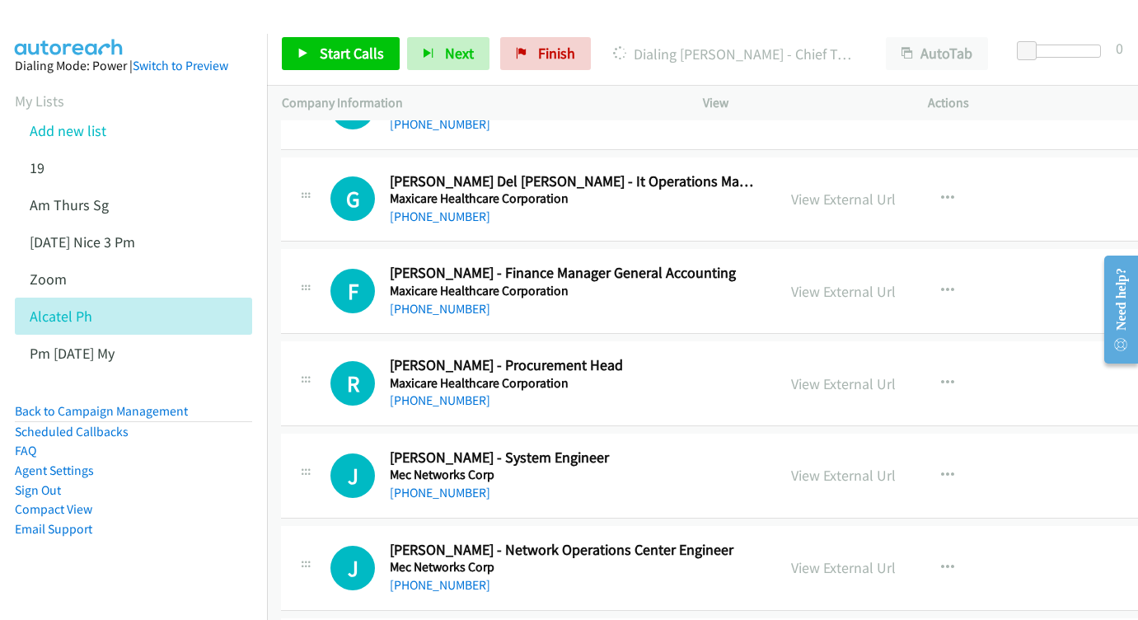
click at [902, 264] on div "View External Url View External Url Schedule/Manage Callback Start Calls Here R…" at bounding box center [907, 291] width 262 height 54
click at [896, 282] on link "View External Url" at bounding box center [843, 291] width 105 height 19
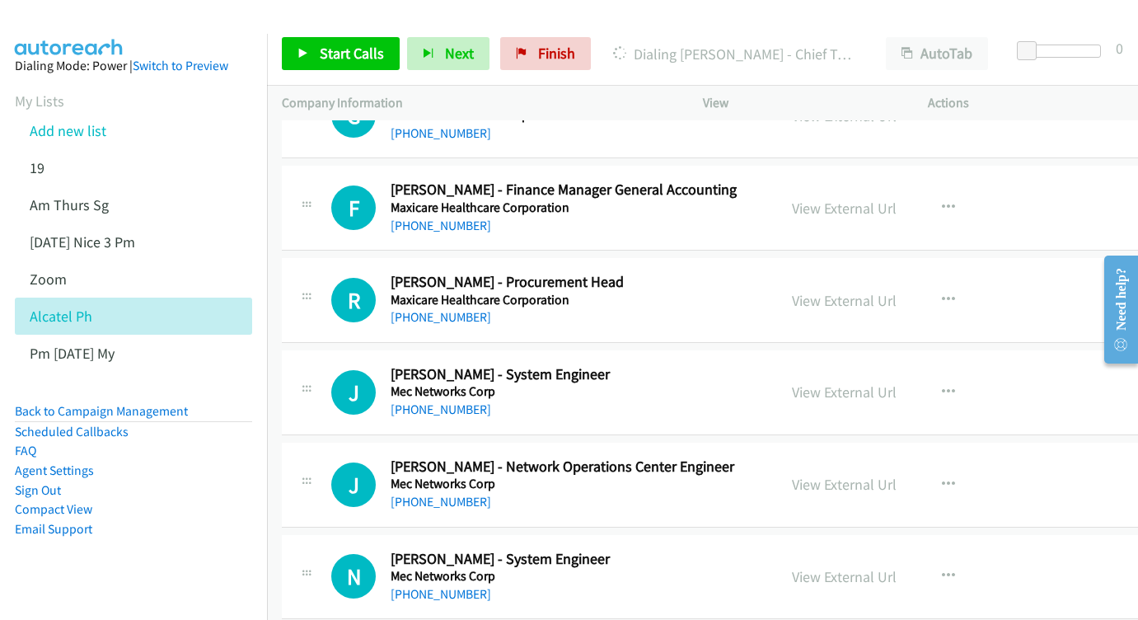
scroll to position [5999, 0]
click at [896, 291] on link "View External Url" at bounding box center [844, 300] width 105 height 19
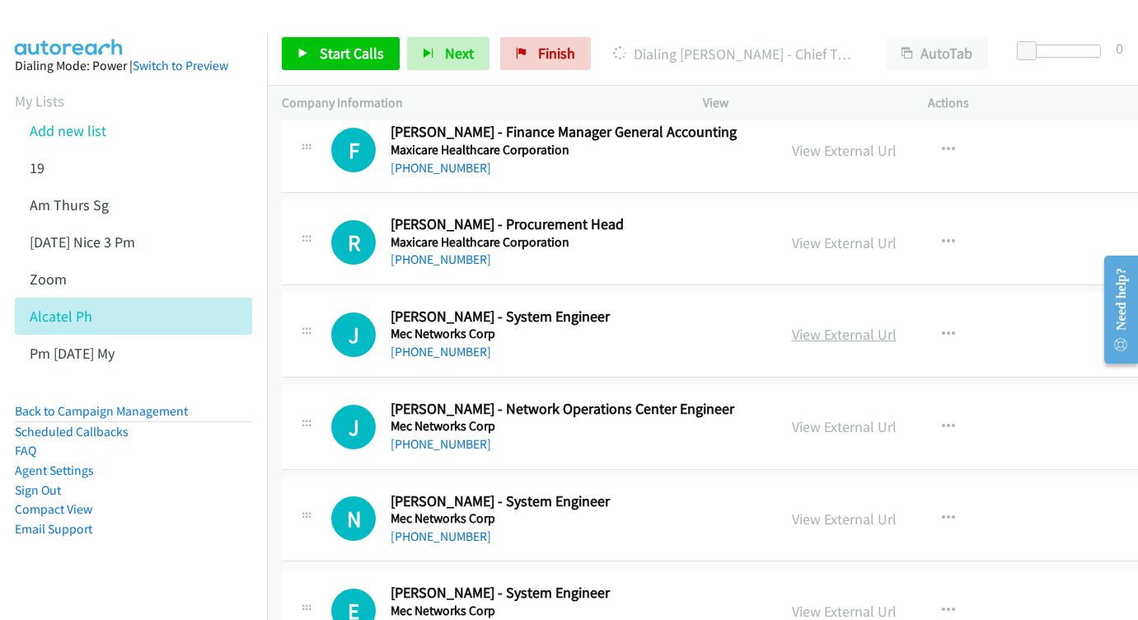
scroll to position [6082, 0]
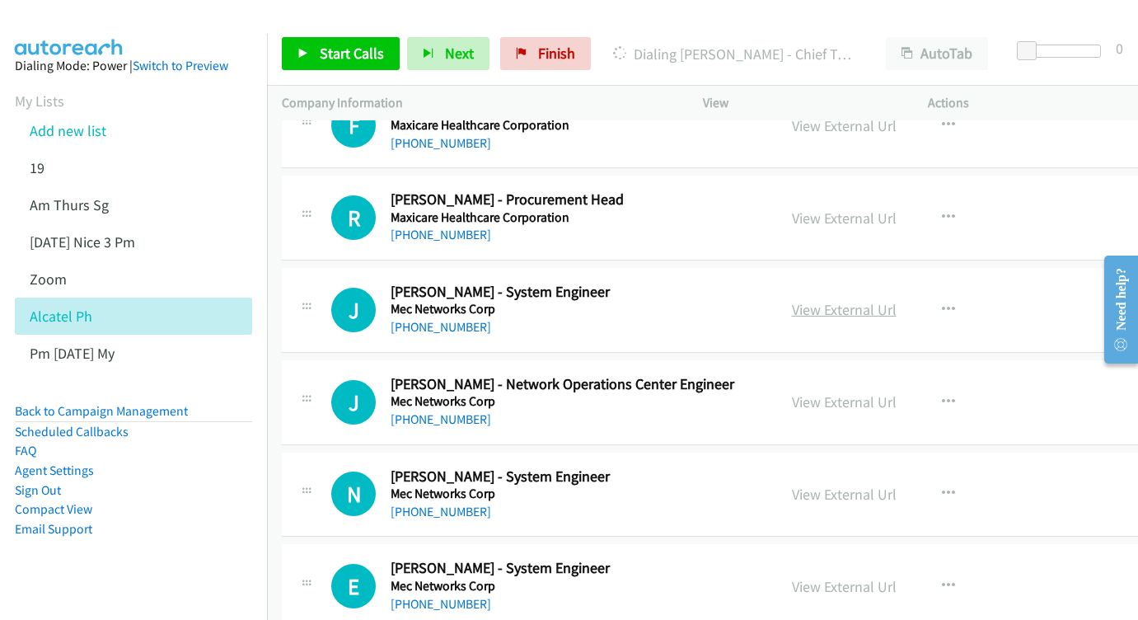
click at [896, 300] on link "View External Url" at bounding box center [844, 309] width 105 height 19
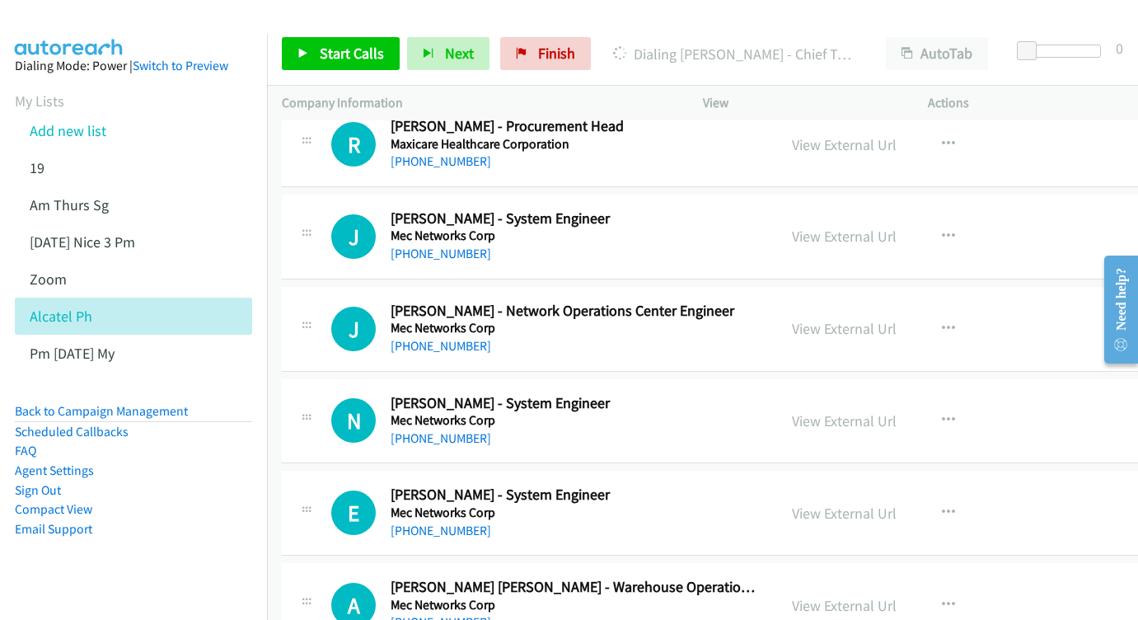
scroll to position [6171, 0]
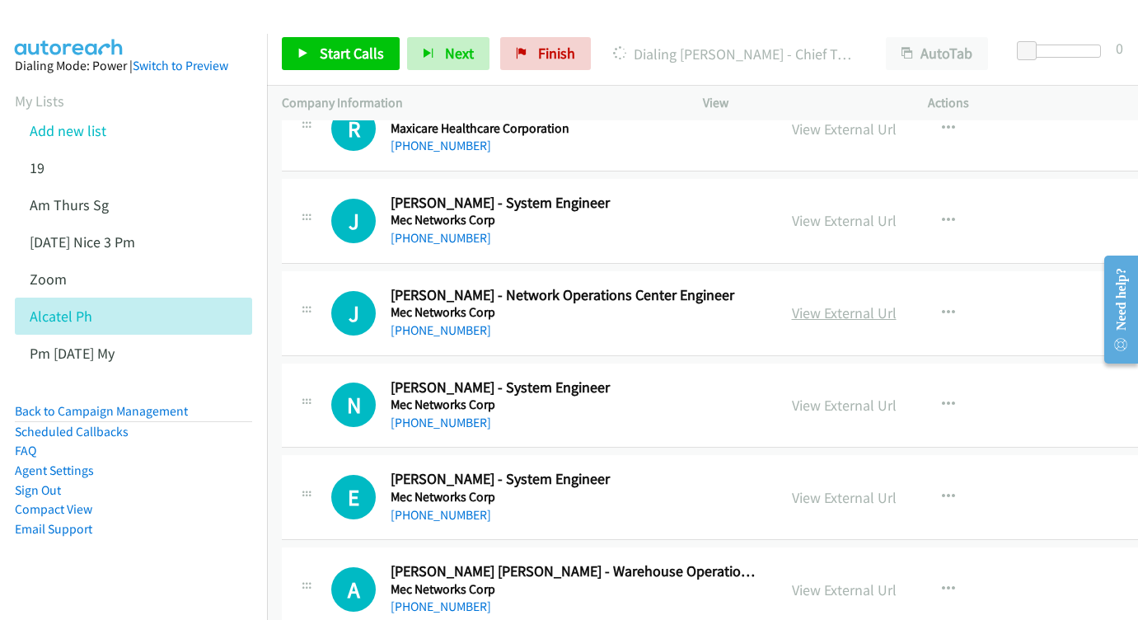
click at [879, 303] on link "View External Url" at bounding box center [844, 312] width 105 height 19
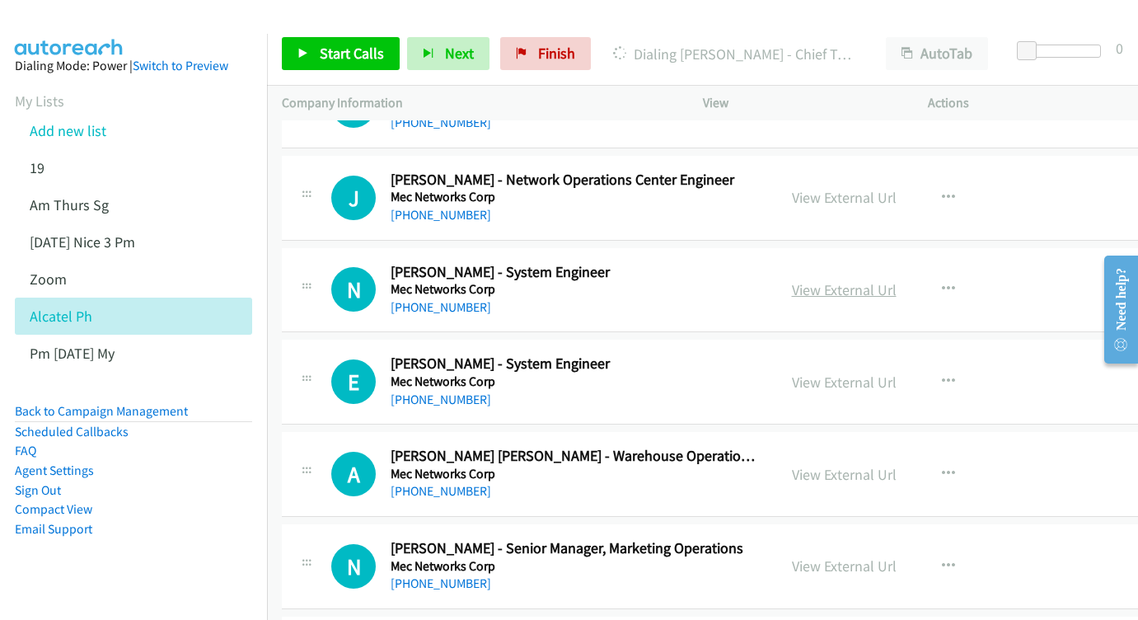
scroll to position [6288, 0]
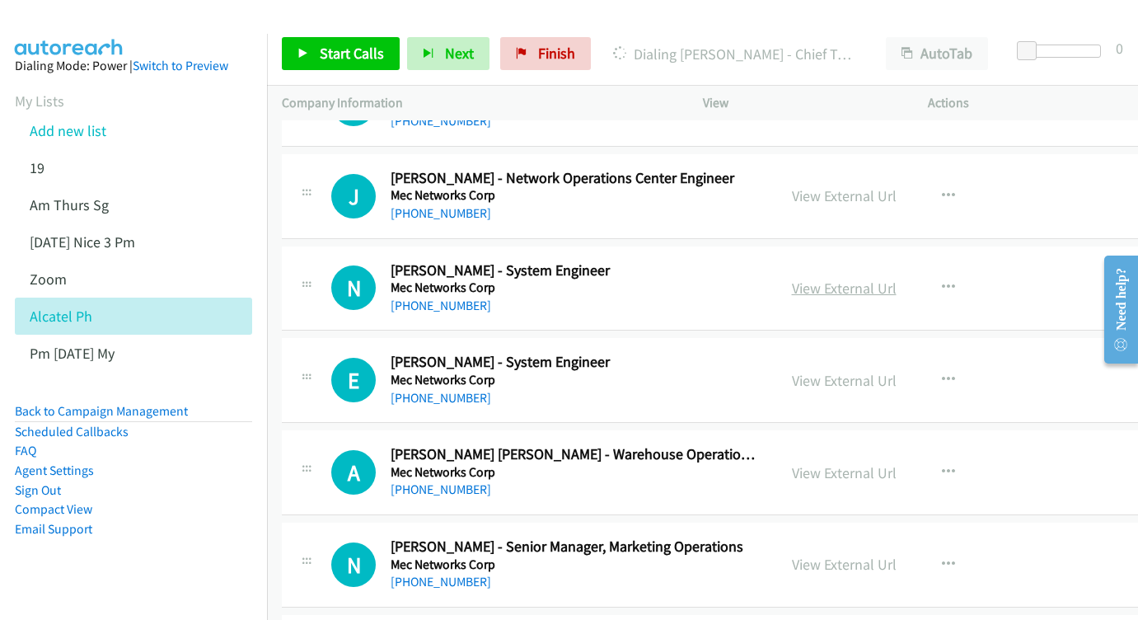
click at [886, 278] on link "View External Url" at bounding box center [844, 287] width 105 height 19
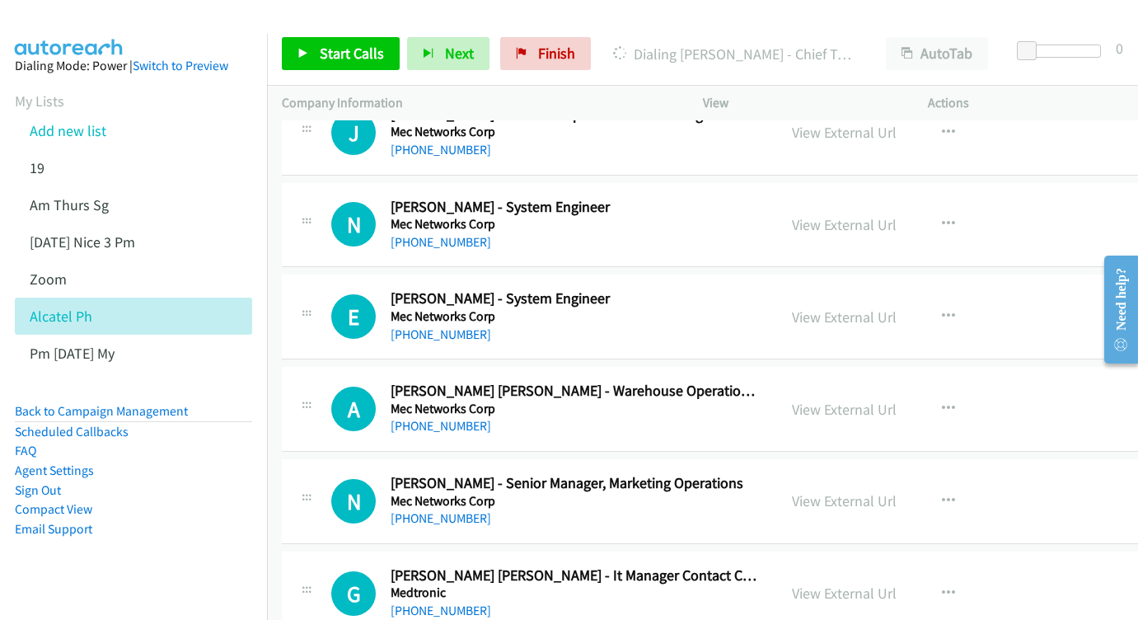
scroll to position [6380, 0]
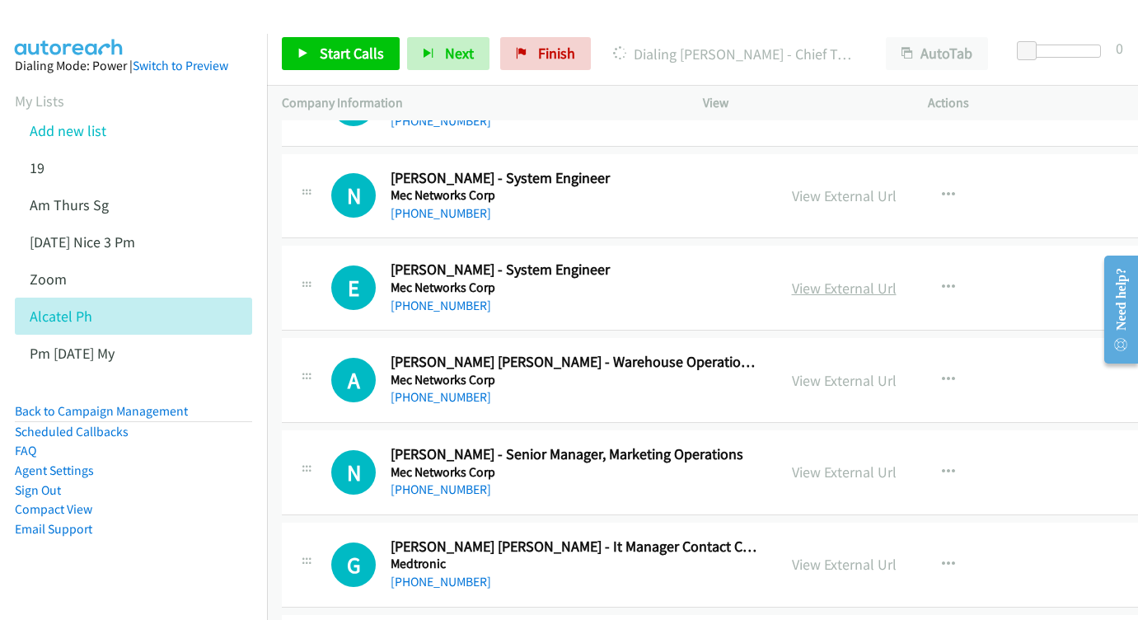
click at [873, 278] on link "View External Url" at bounding box center [844, 287] width 105 height 19
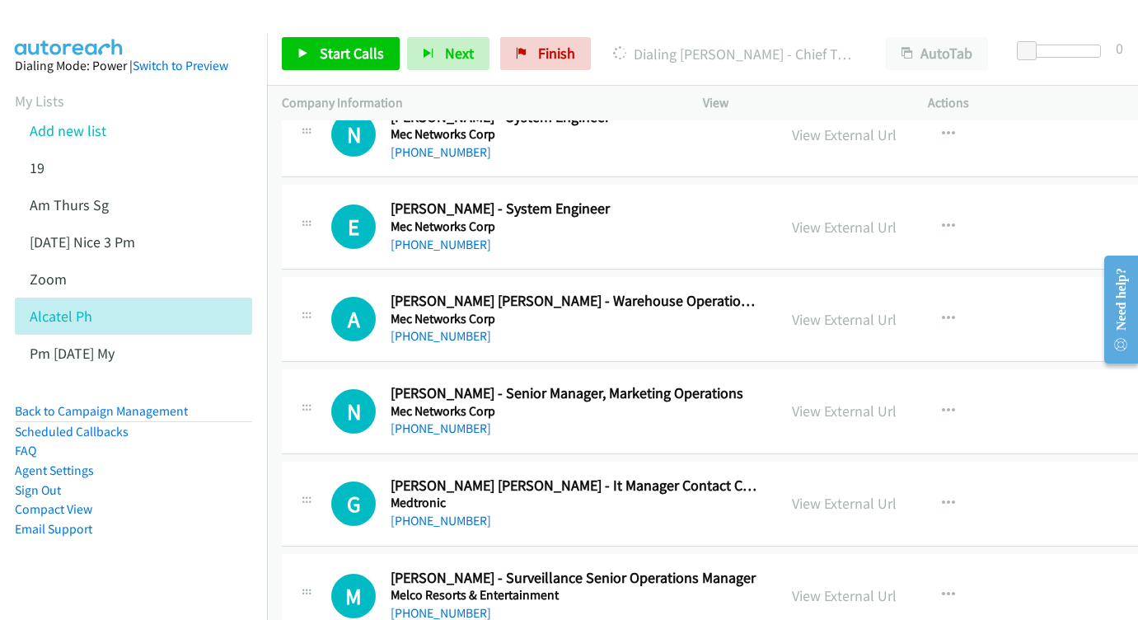
scroll to position [6455, 0]
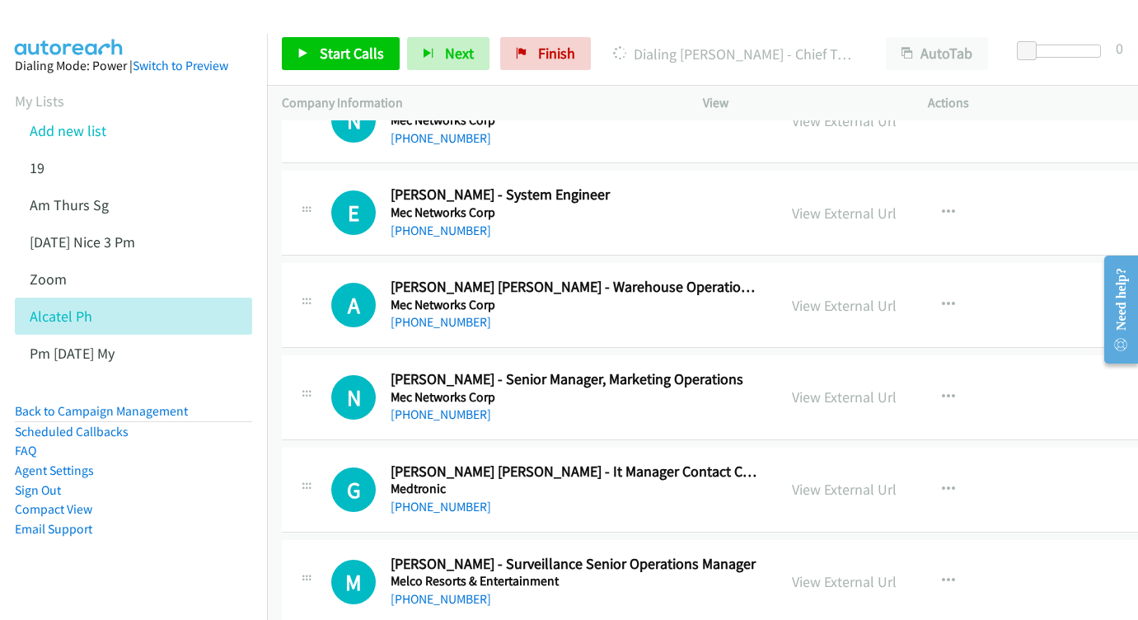
click at [892, 294] on div "View External Url" at bounding box center [844, 305] width 105 height 22
click at [880, 296] on link "View External Url" at bounding box center [844, 305] width 105 height 19
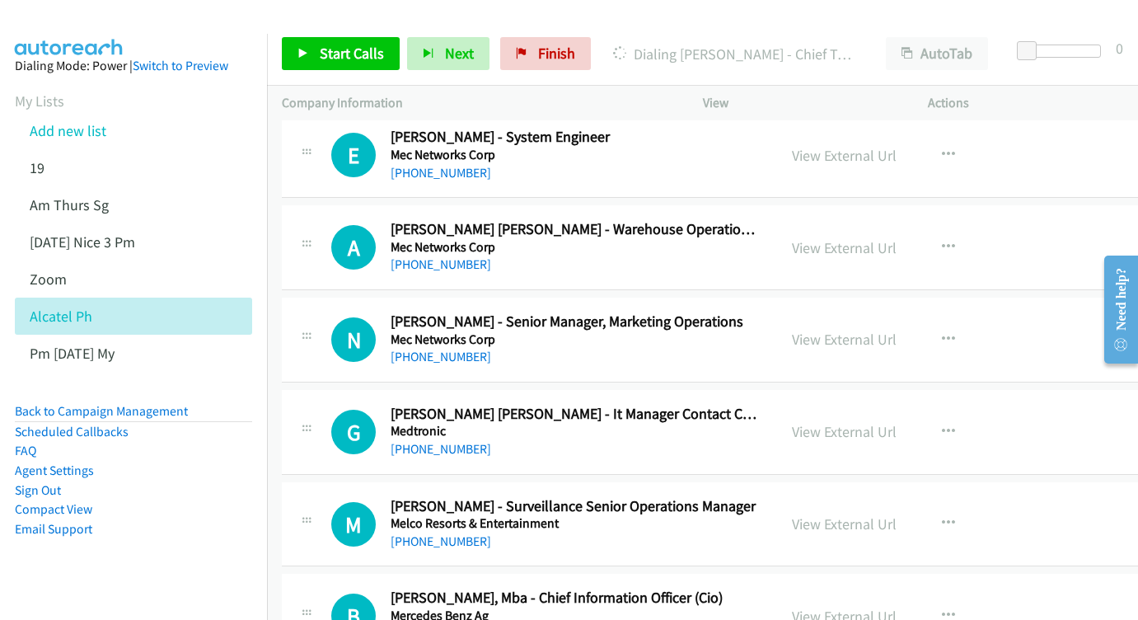
scroll to position [6541, 0]
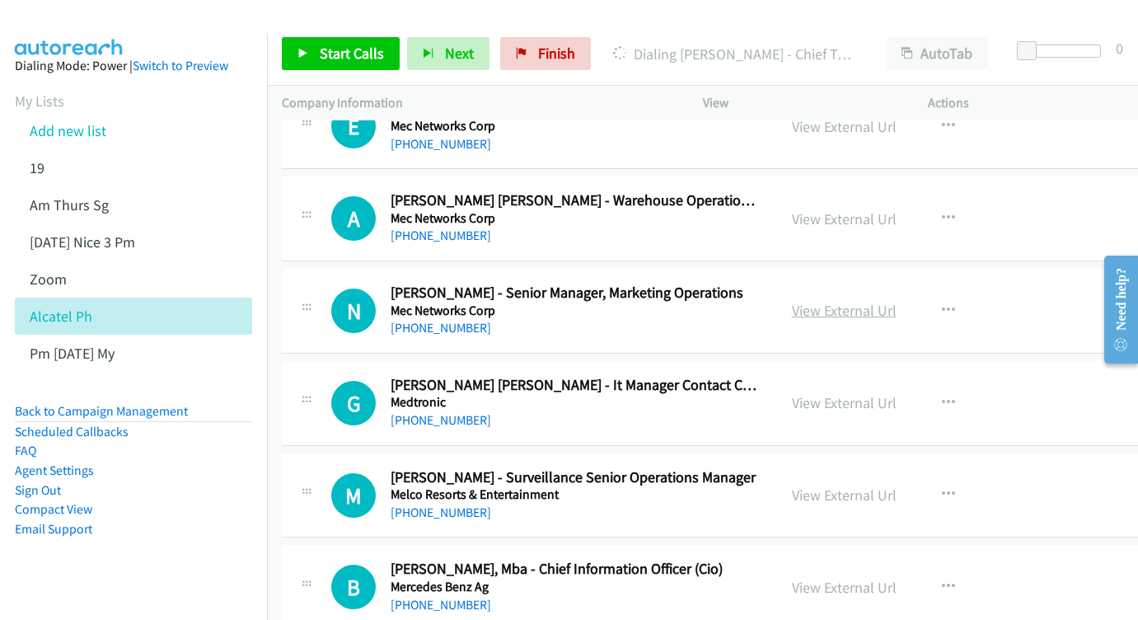
click at [861, 301] on link "View External Url" at bounding box center [844, 310] width 105 height 19
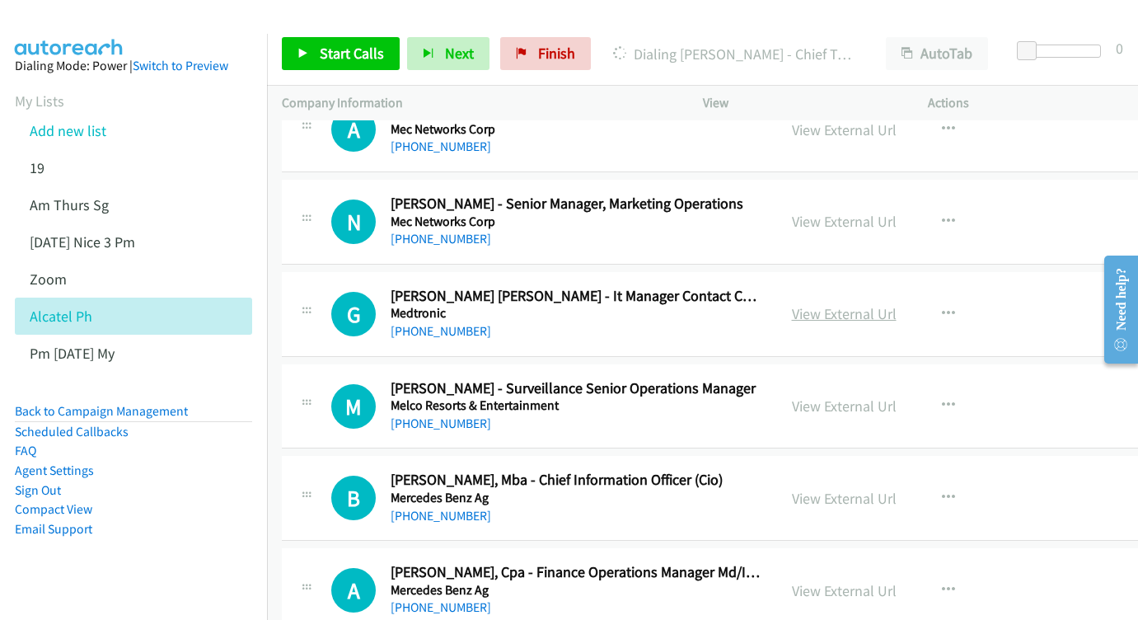
scroll to position [6644, 0]
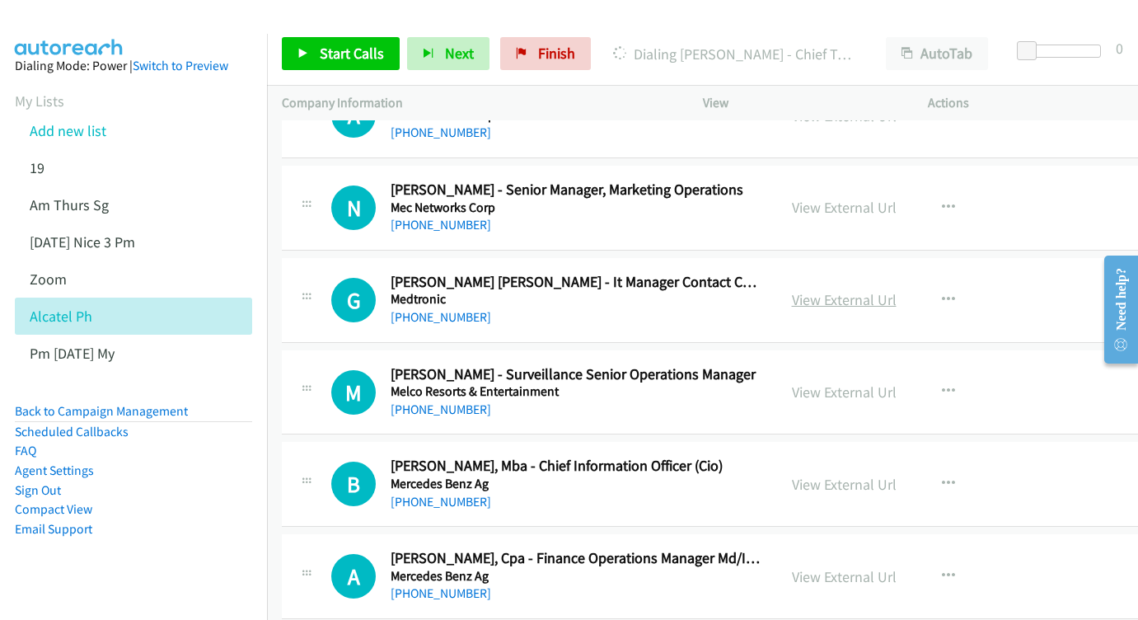
click at [896, 290] on link "View External Url" at bounding box center [844, 299] width 105 height 19
